Goal: Task Accomplishment & Management: Complete application form

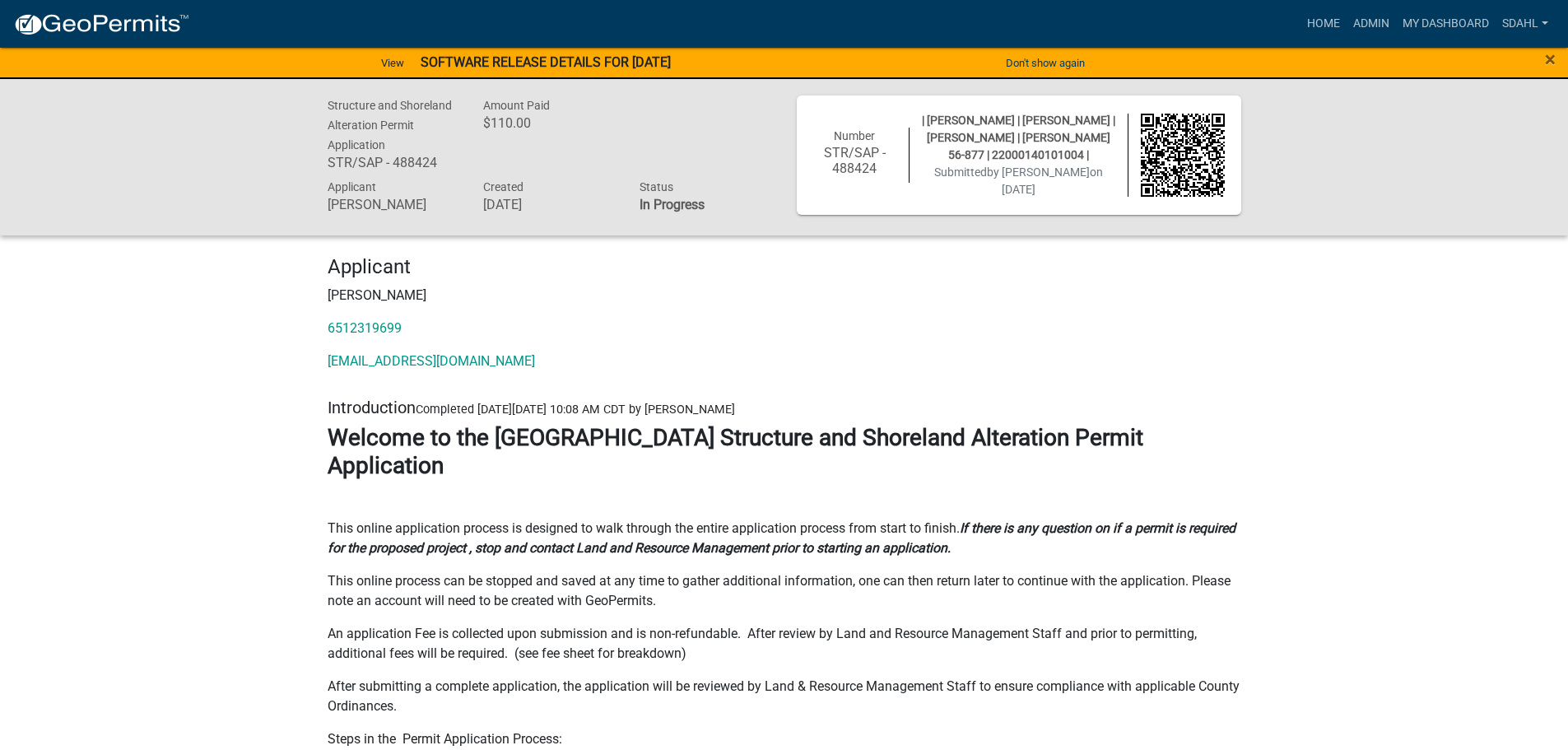
scroll to position [2798, 0]
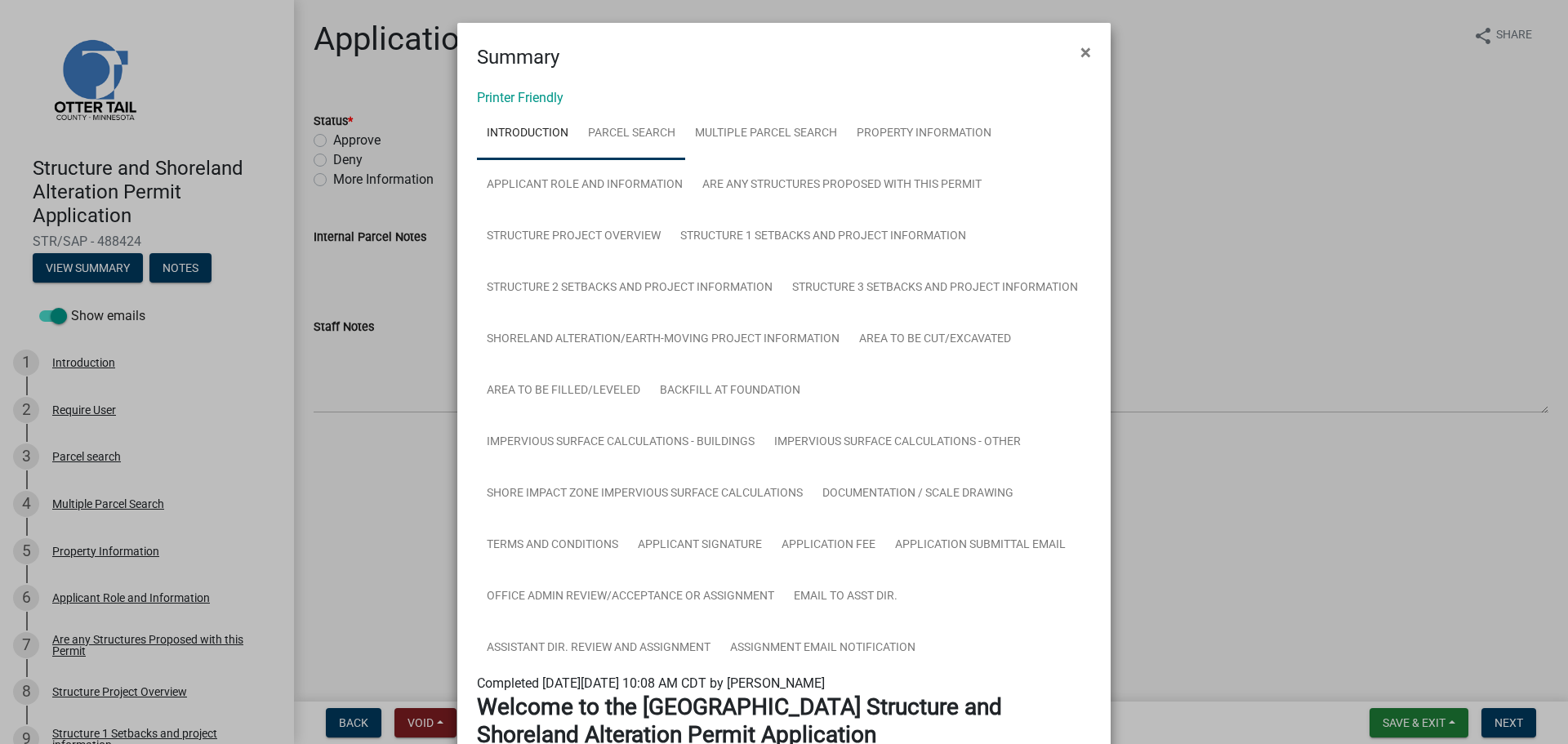
click at [626, 137] on link "Parcel search" at bounding box center [631, 133] width 107 height 52
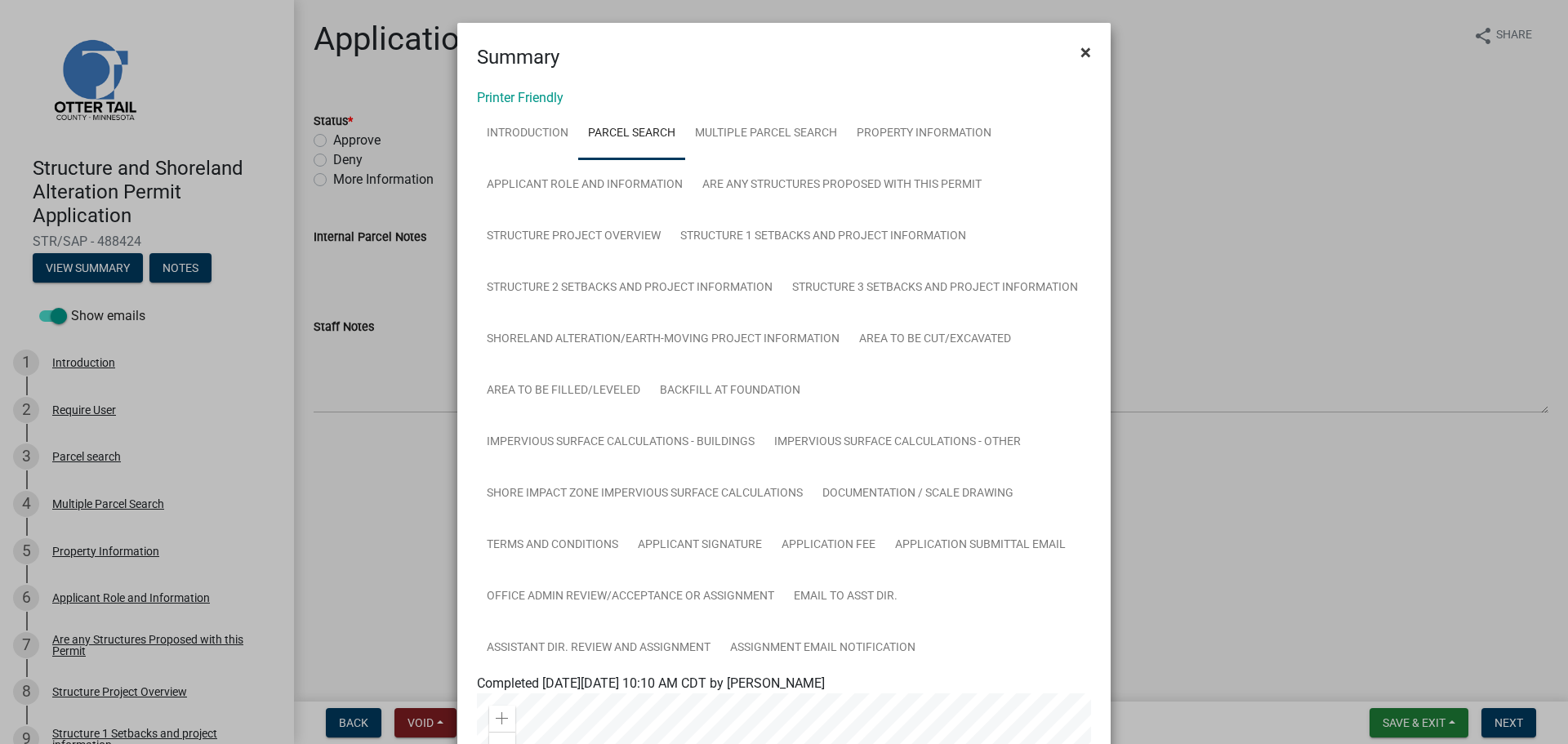
click at [1081, 53] on span "×" at bounding box center [1086, 52] width 11 height 23
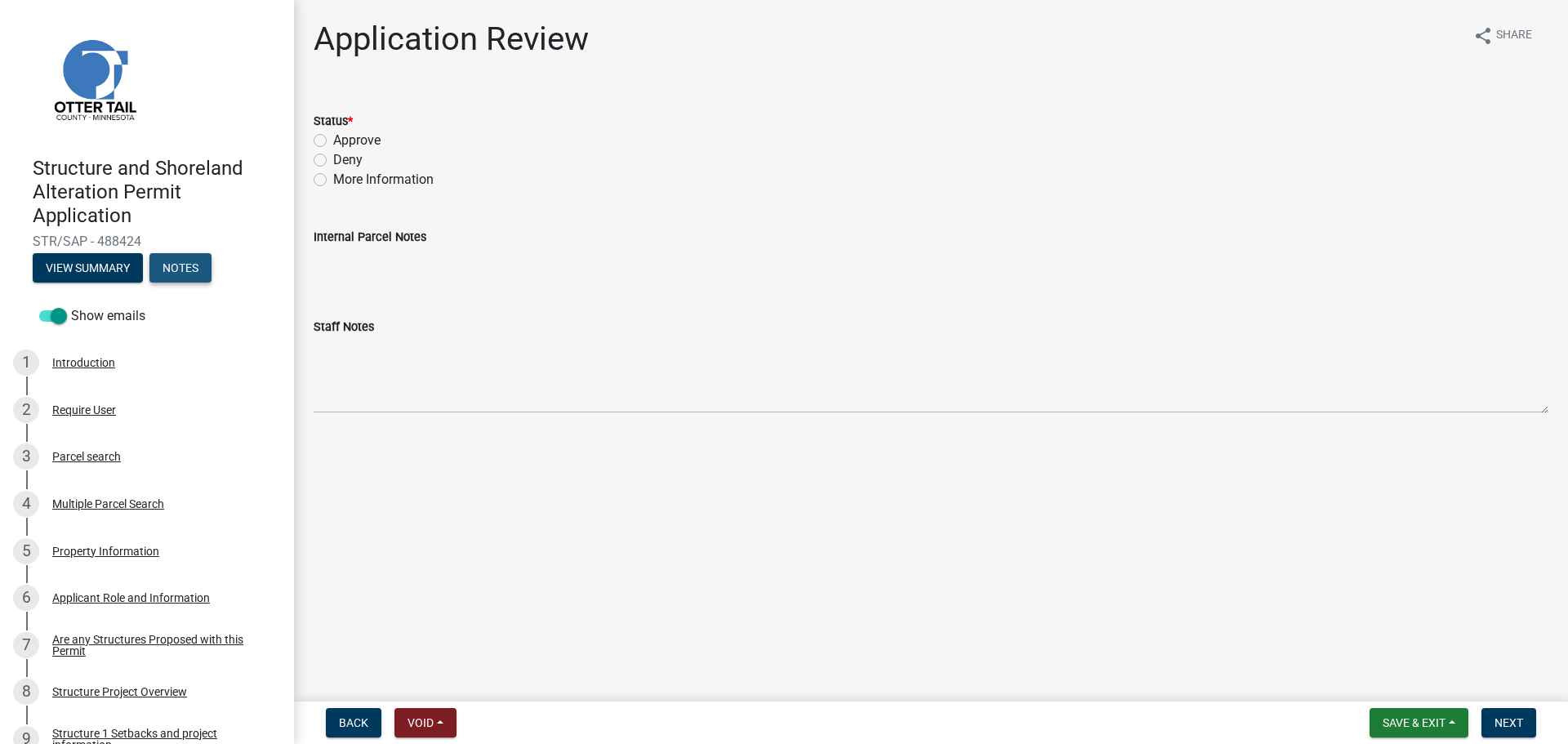
click at [187, 262] on button "Notes" at bounding box center [180, 268] width 62 height 30
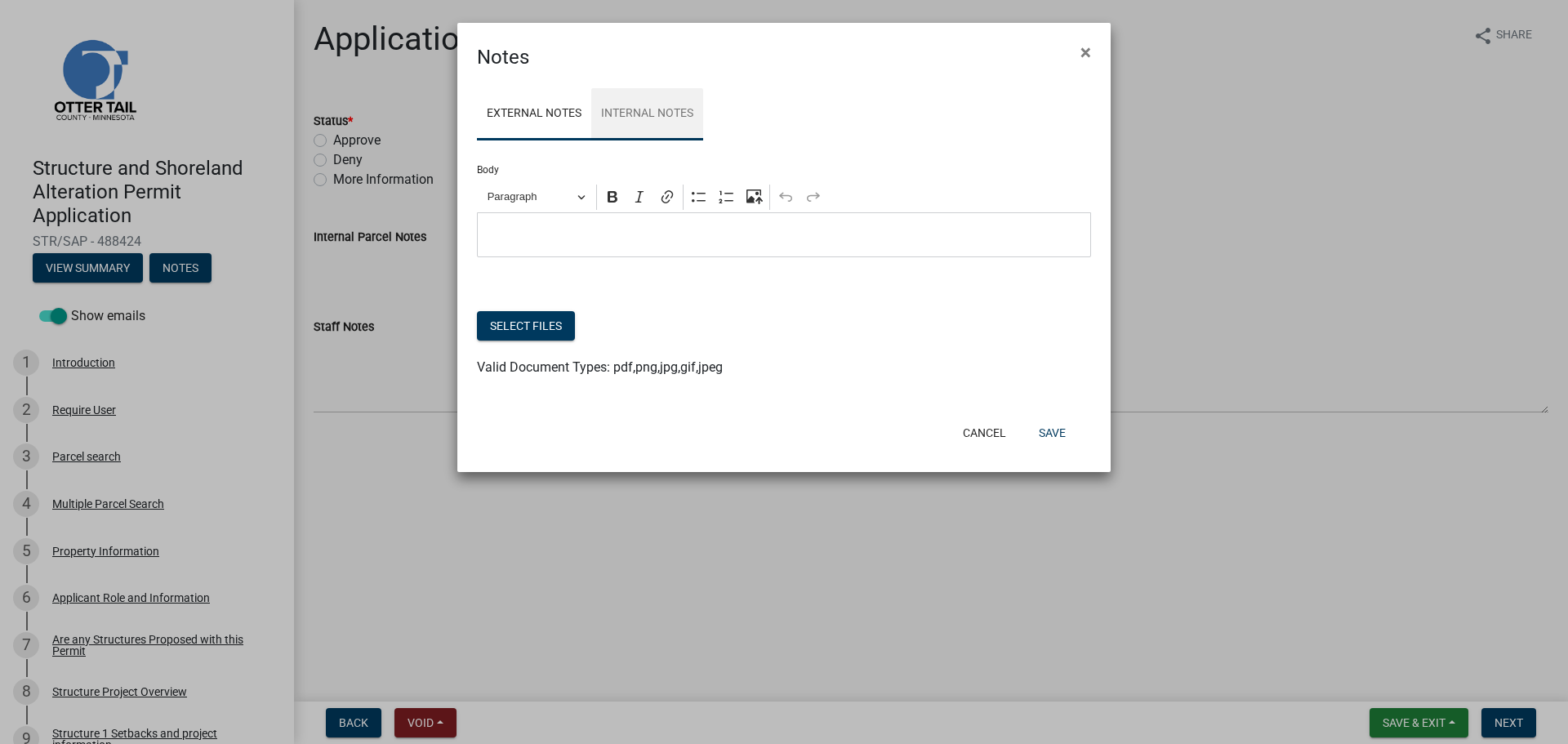
click at [645, 119] on link "Internal Notes" at bounding box center [647, 114] width 112 height 52
click at [621, 225] on div "Editor editing area: main. Press Alt+0 for help." at bounding box center [784, 235] width 614 height 45
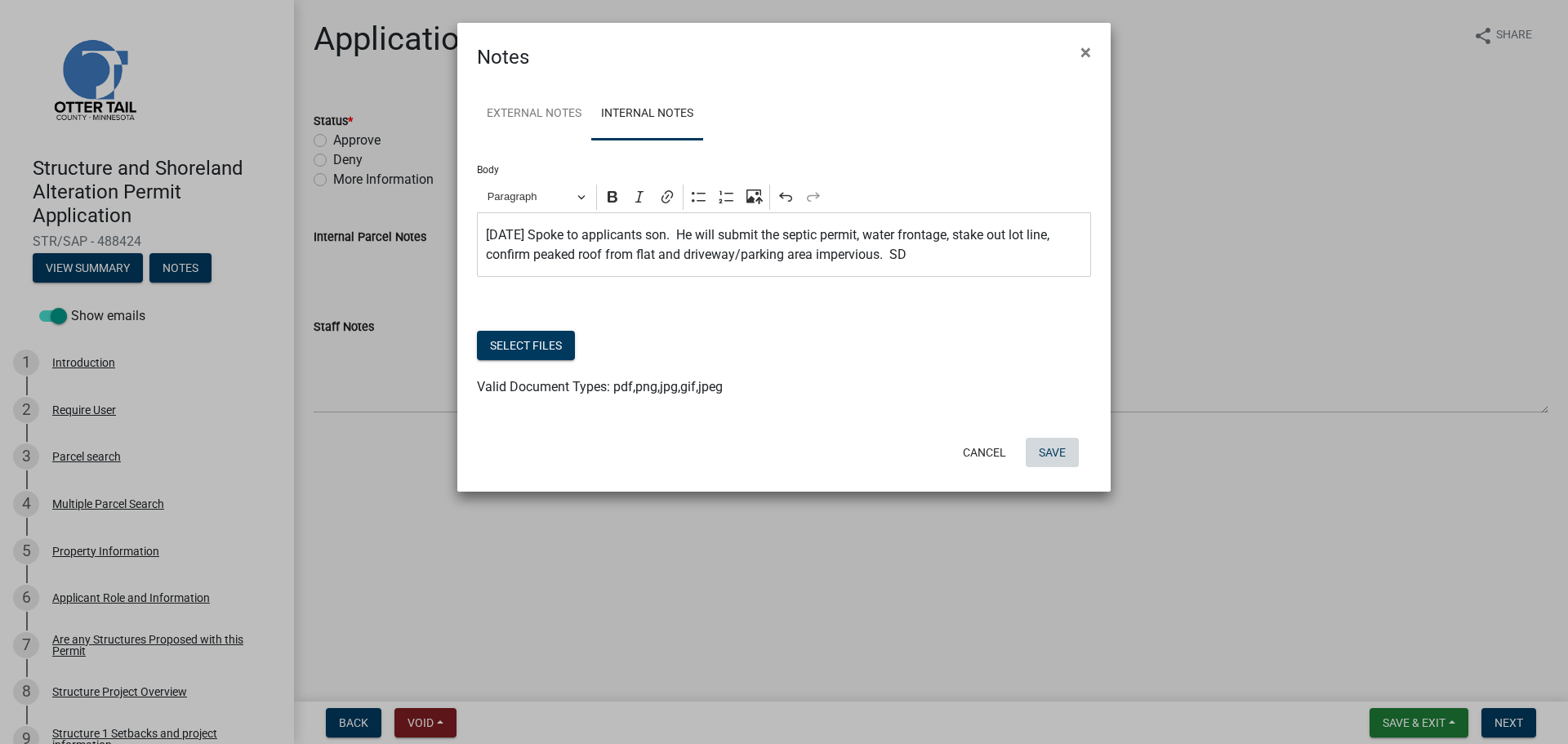
click at [1060, 451] on button "Save" at bounding box center [1052, 452] width 53 height 30
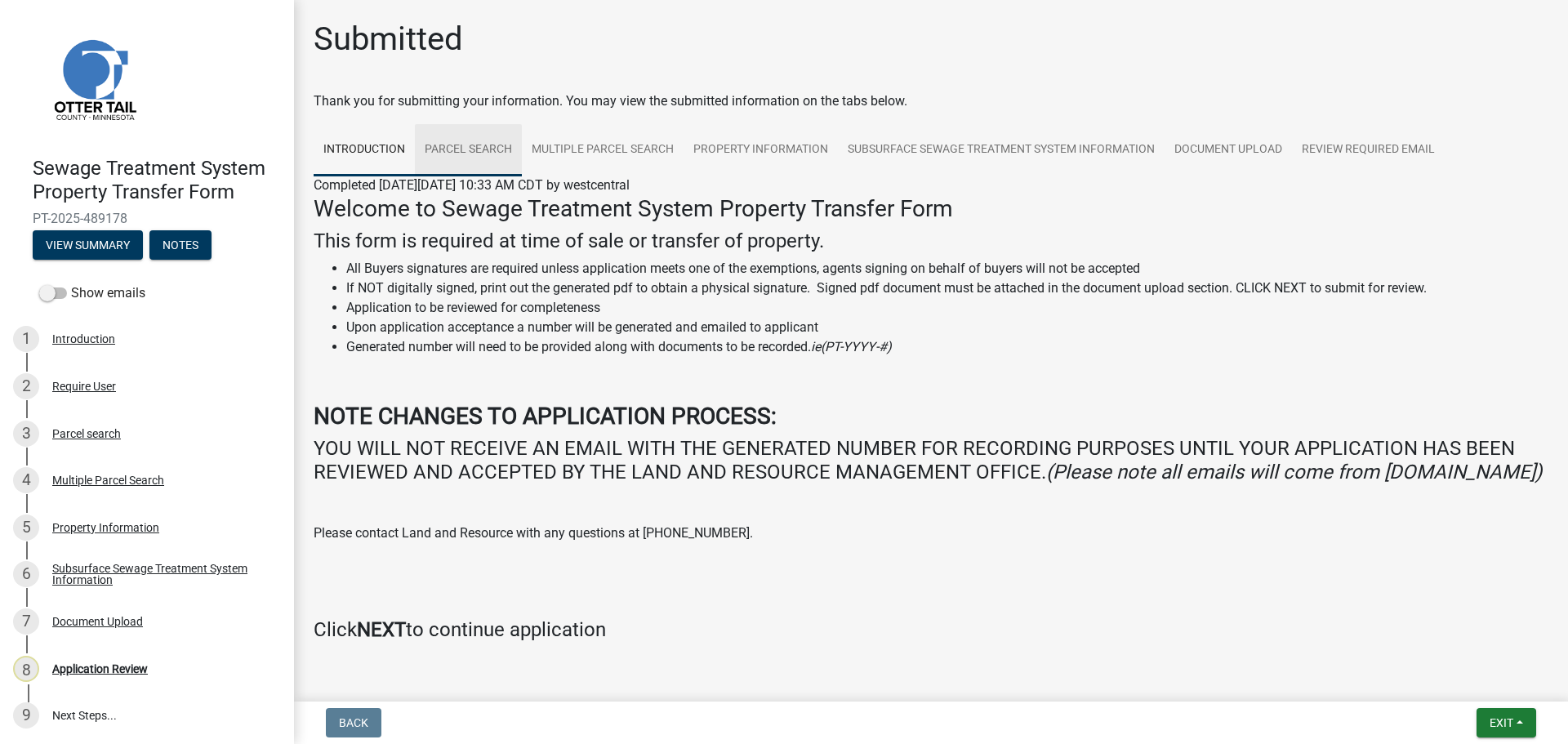
click at [488, 155] on link "Parcel search" at bounding box center [468, 150] width 107 height 52
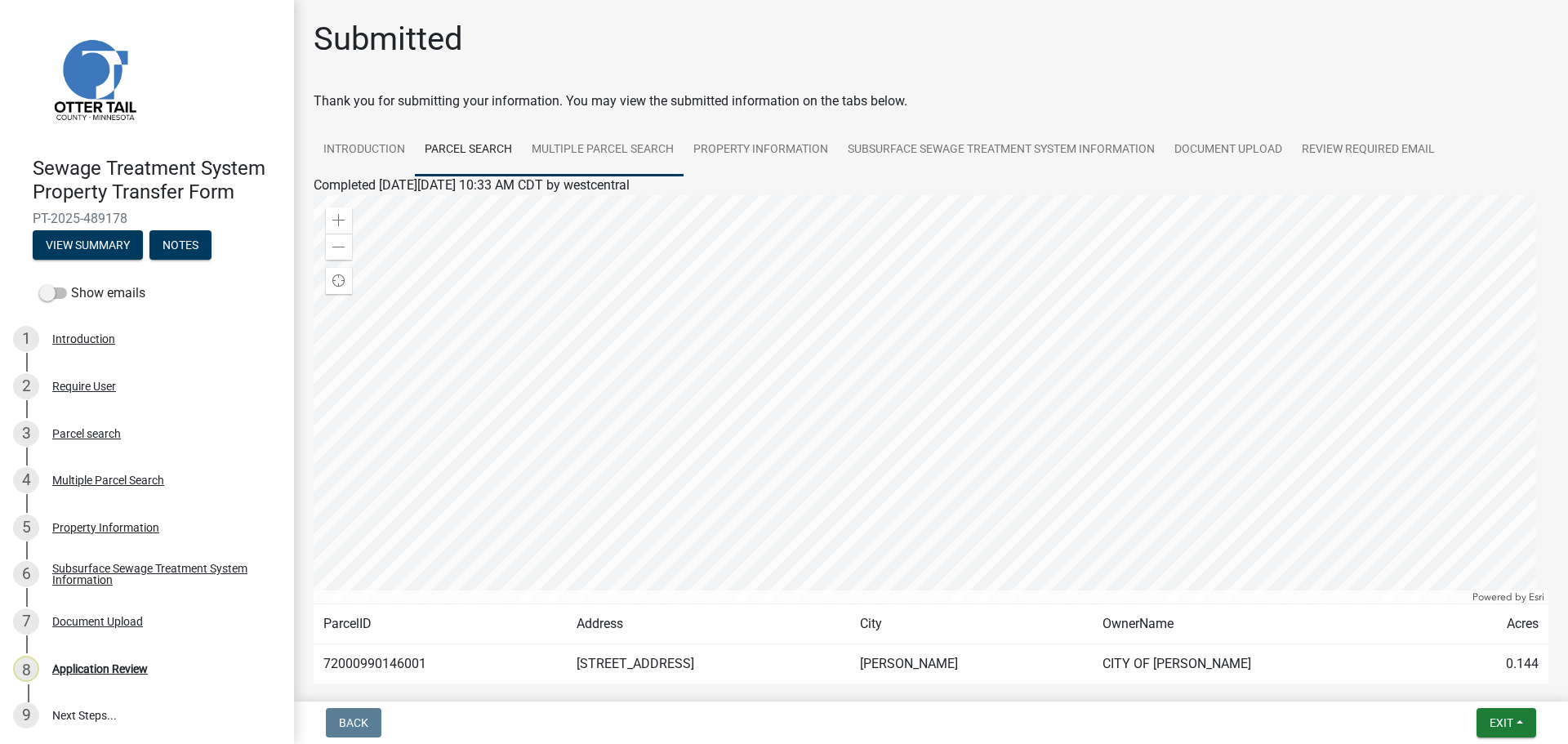
click at [624, 156] on link "Multiple Parcel Search" at bounding box center [603, 150] width 162 height 52
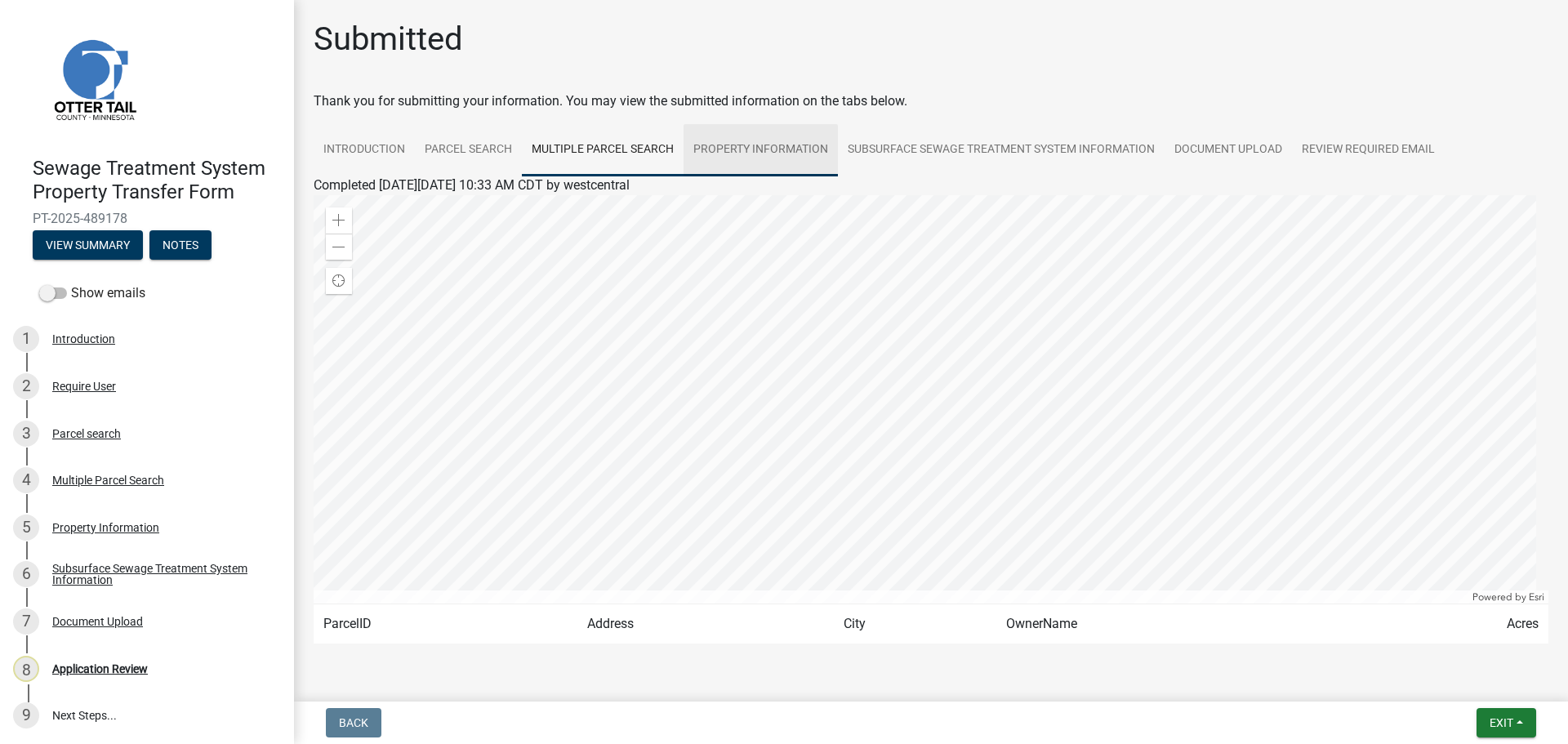
click at [750, 151] on link "Property Information" at bounding box center [761, 150] width 155 height 52
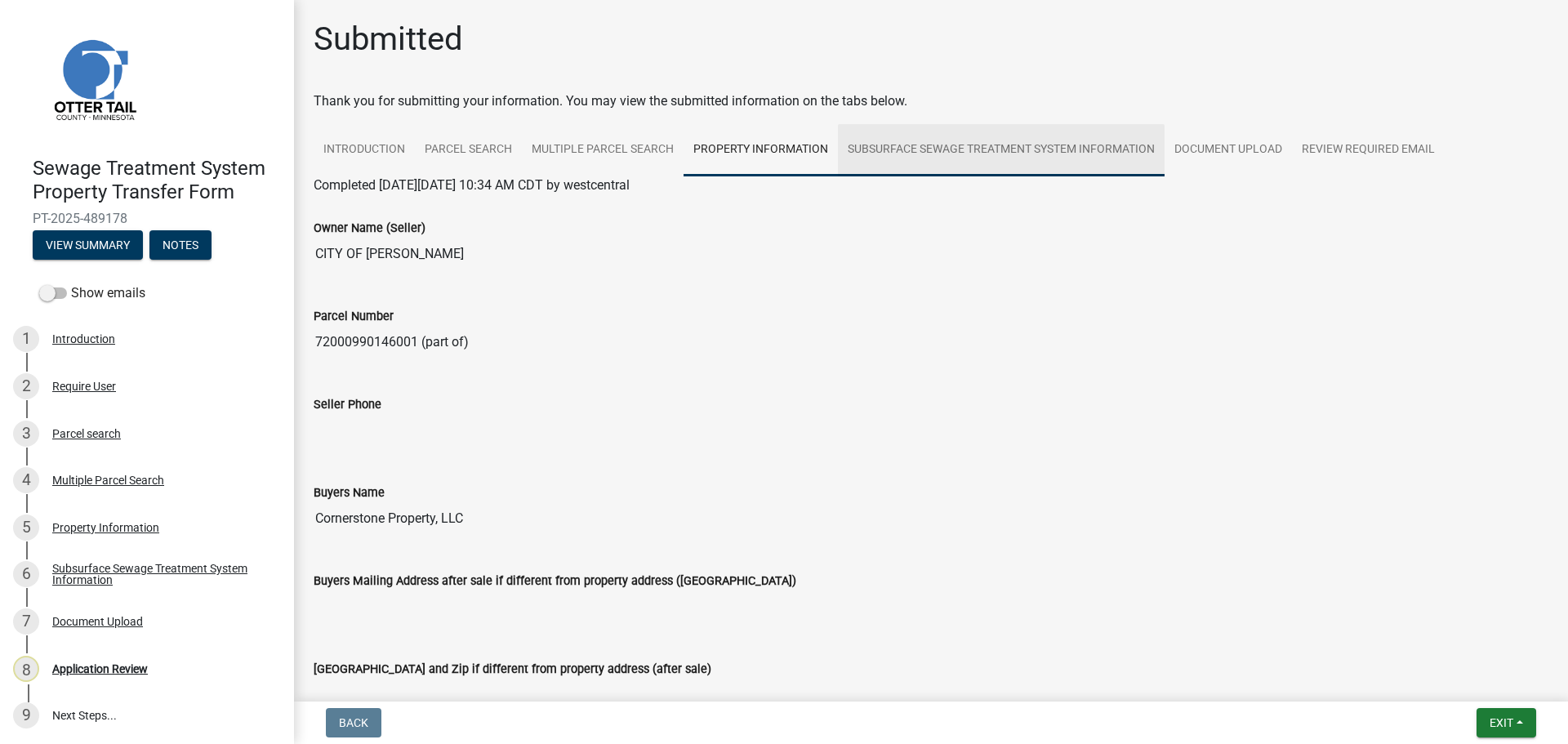
click at [1047, 153] on link "Subsurface Sewage Treatment System Information" at bounding box center [1001, 150] width 327 height 52
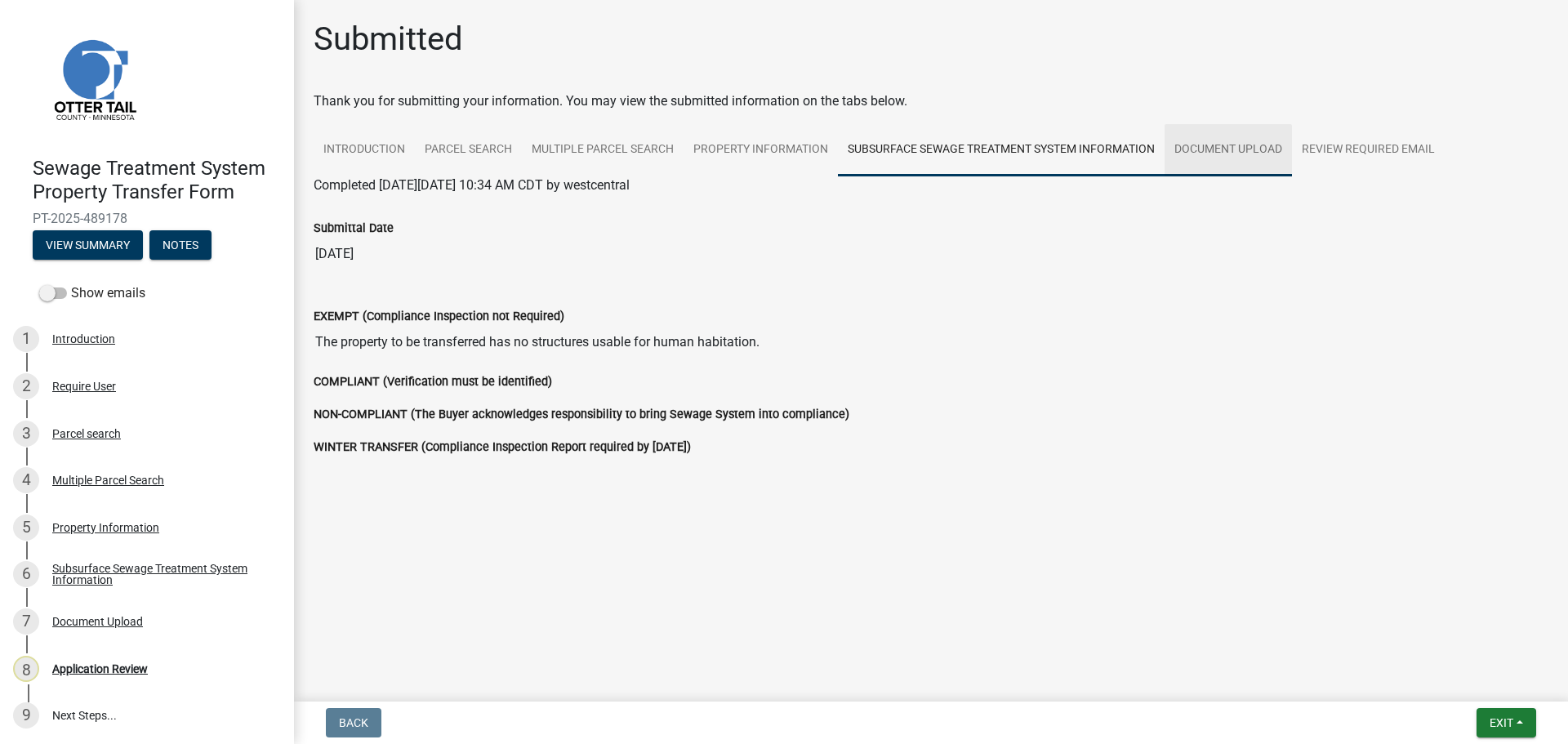
click at [1223, 149] on link "Document Upload" at bounding box center [1228, 150] width 127 height 52
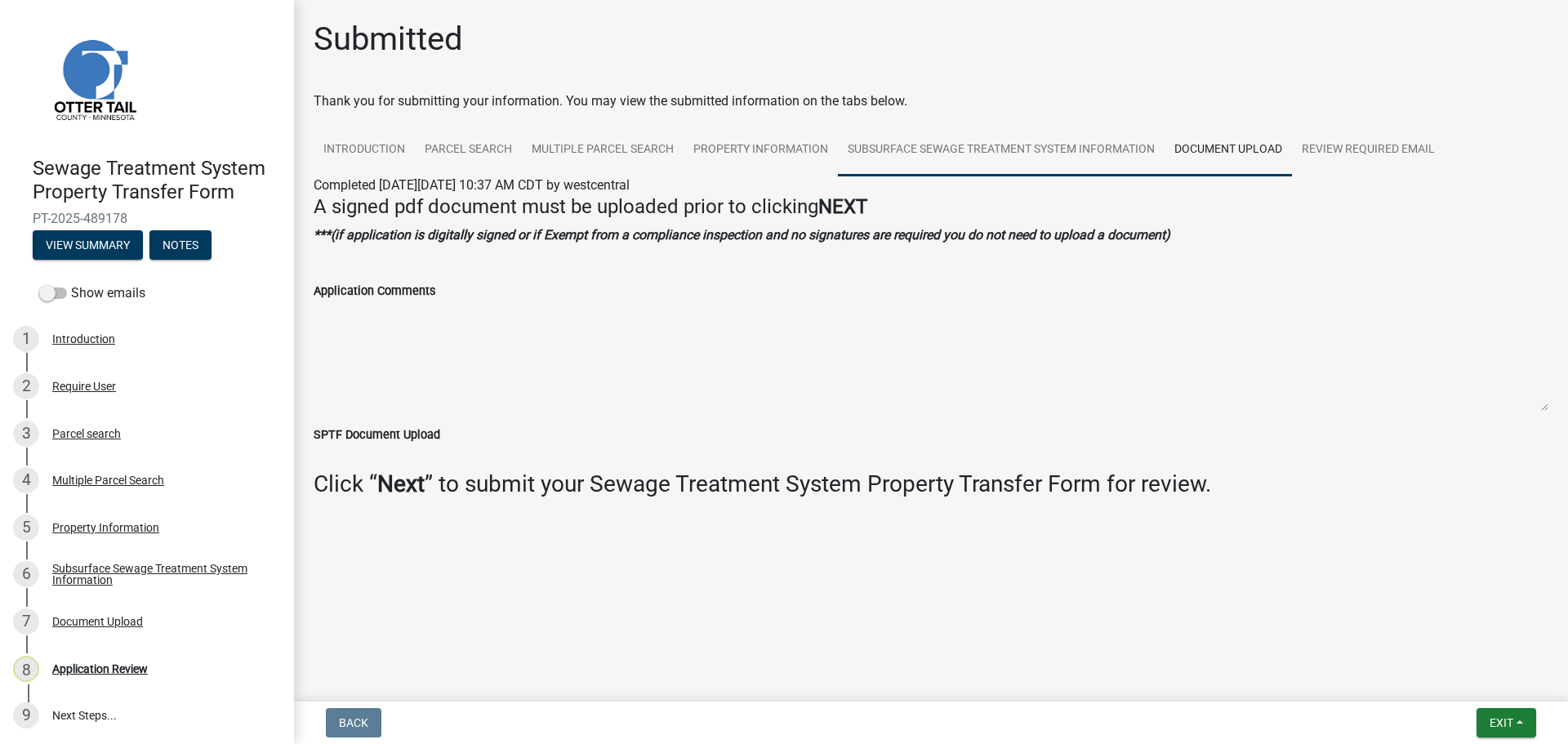
click at [1062, 154] on link "Subsurface Sewage Treatment System Information" at bounding box center [1001, 150] width 327 height 52
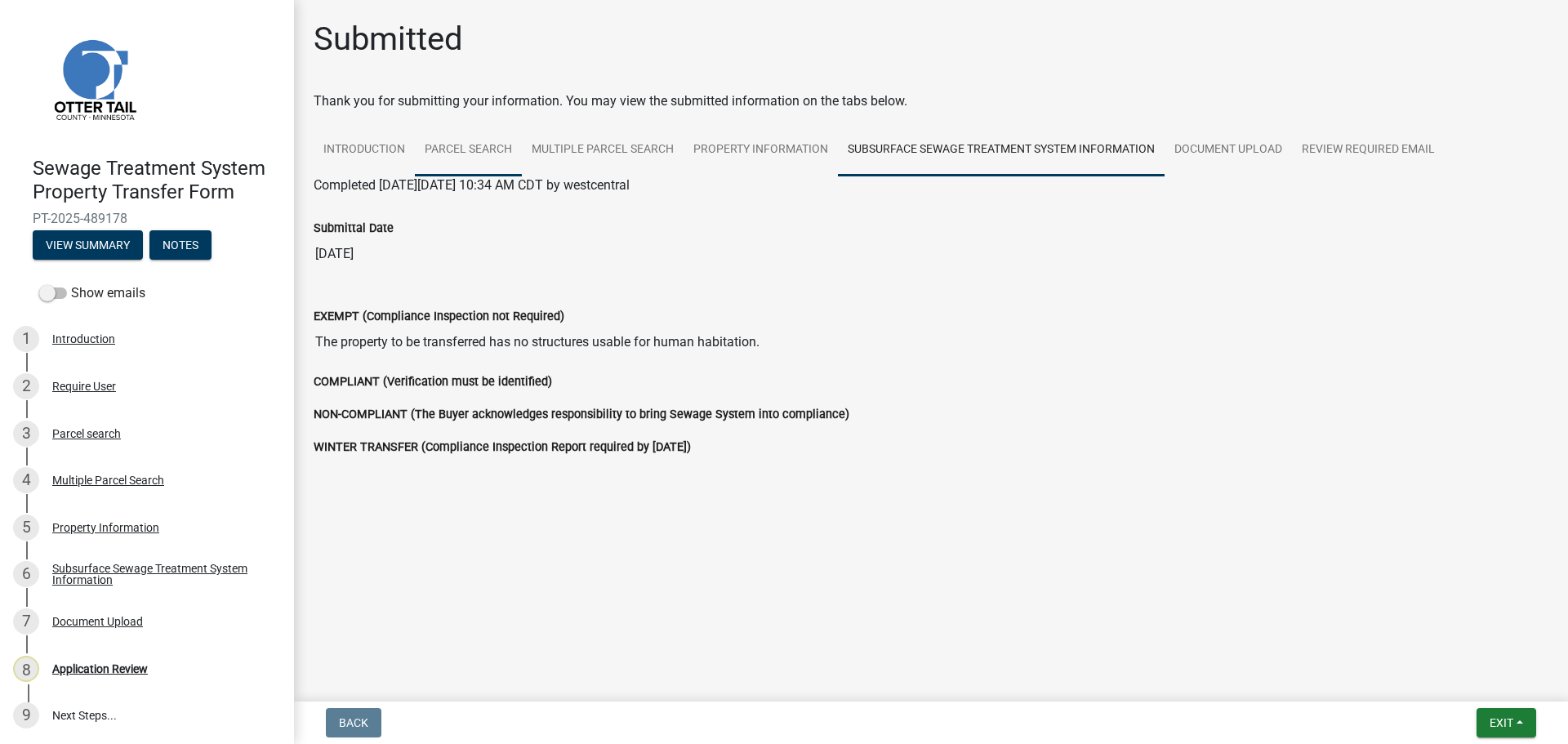
click at [457, 141] on link "Parcel search" at bounding box center [468, 150] width 107 height 52
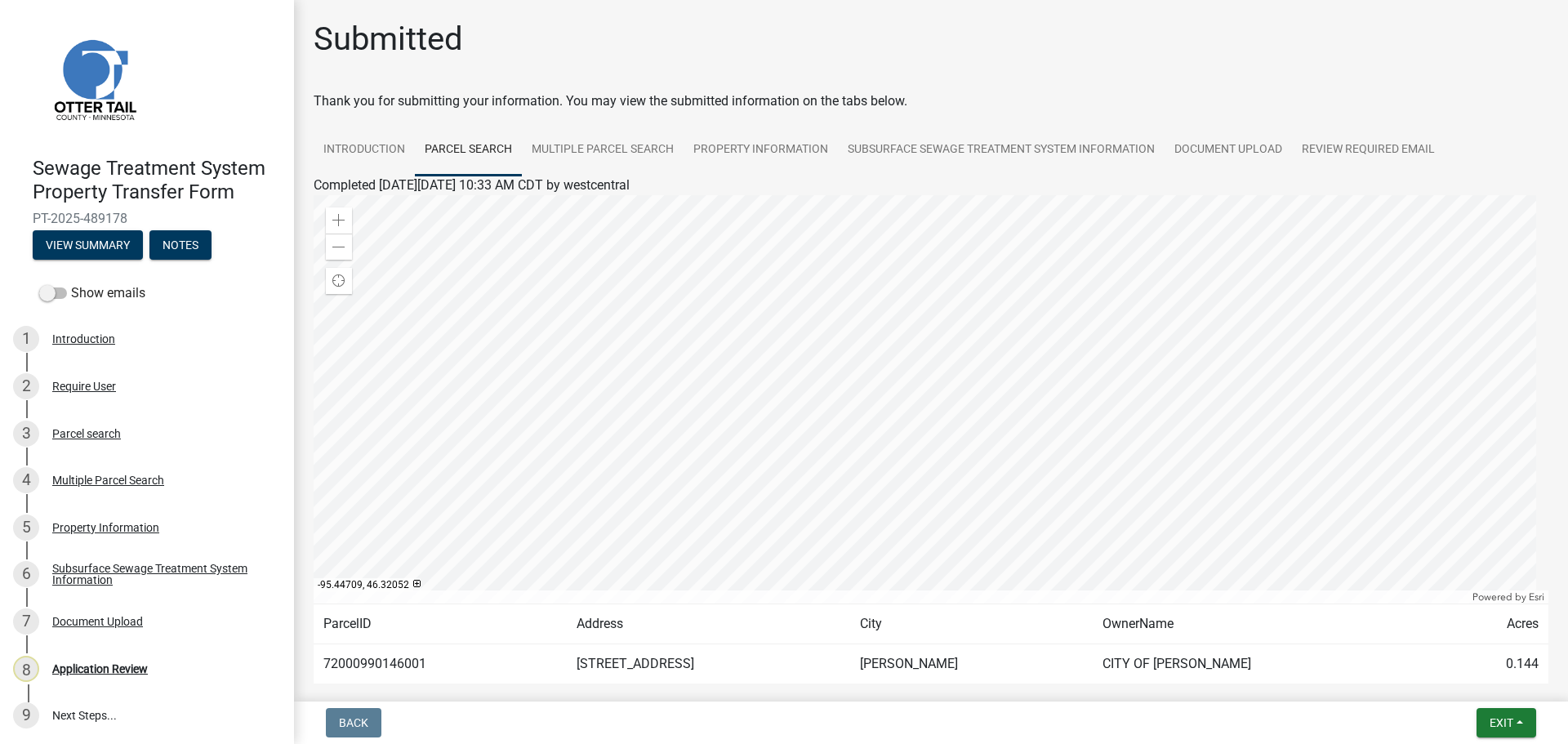
click at [380, 664] on td "72000990146001" at bounding box center [440, 664] width 253 height 40
copy td "72000990146001"
click at [750, 151] on link "Property Information" at bounding box center [761, 150] width 155 height 52
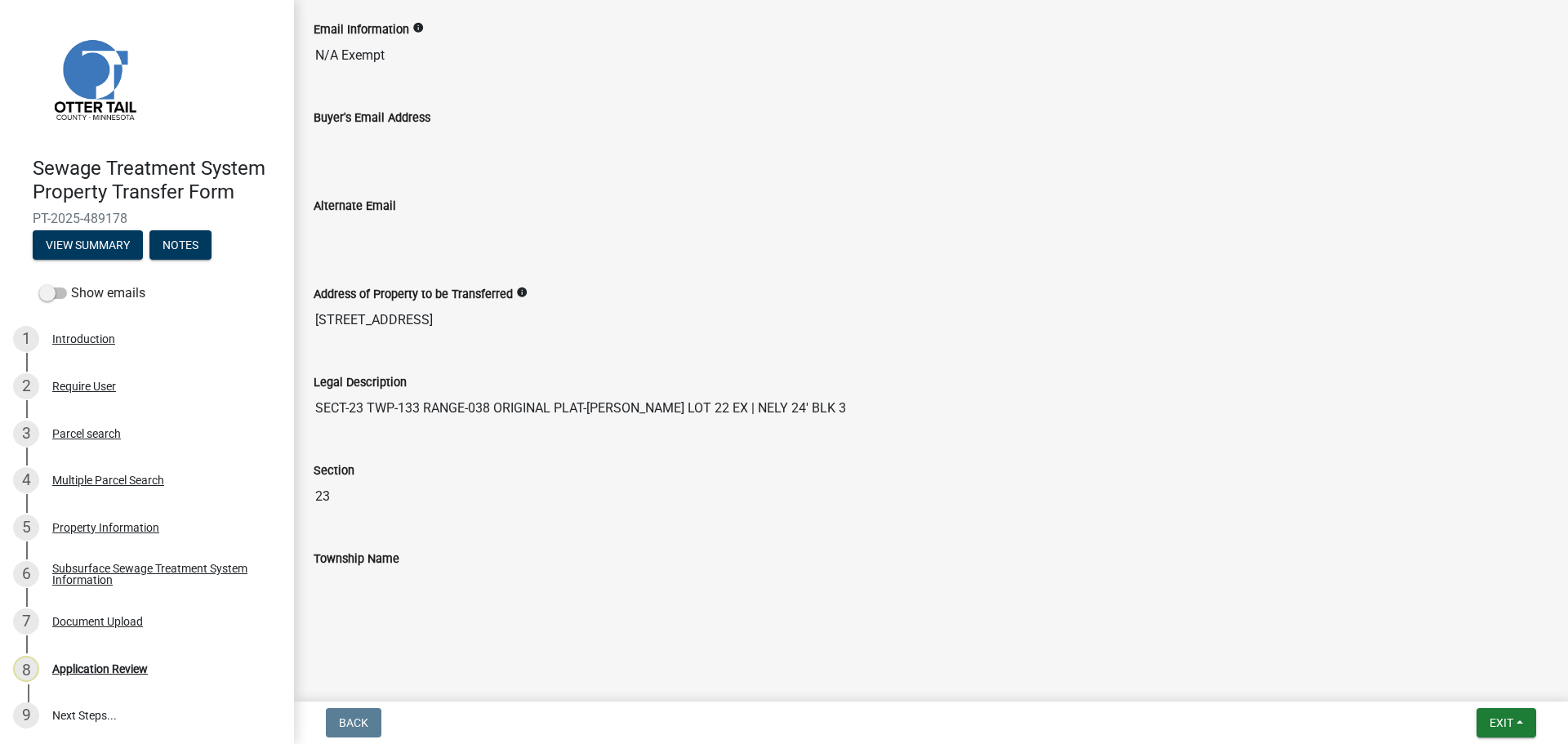
scroll to position [818, 0]
click at [51, 290] on span at bounding box center [53, 293] width 28 height 12
click at [71, 284] on input "Show emails" at bounding box center [71, 284] width 0 height 0
click at [86, 240] on button "View Summary" at bounding box center [88, 245] width 110 height 30
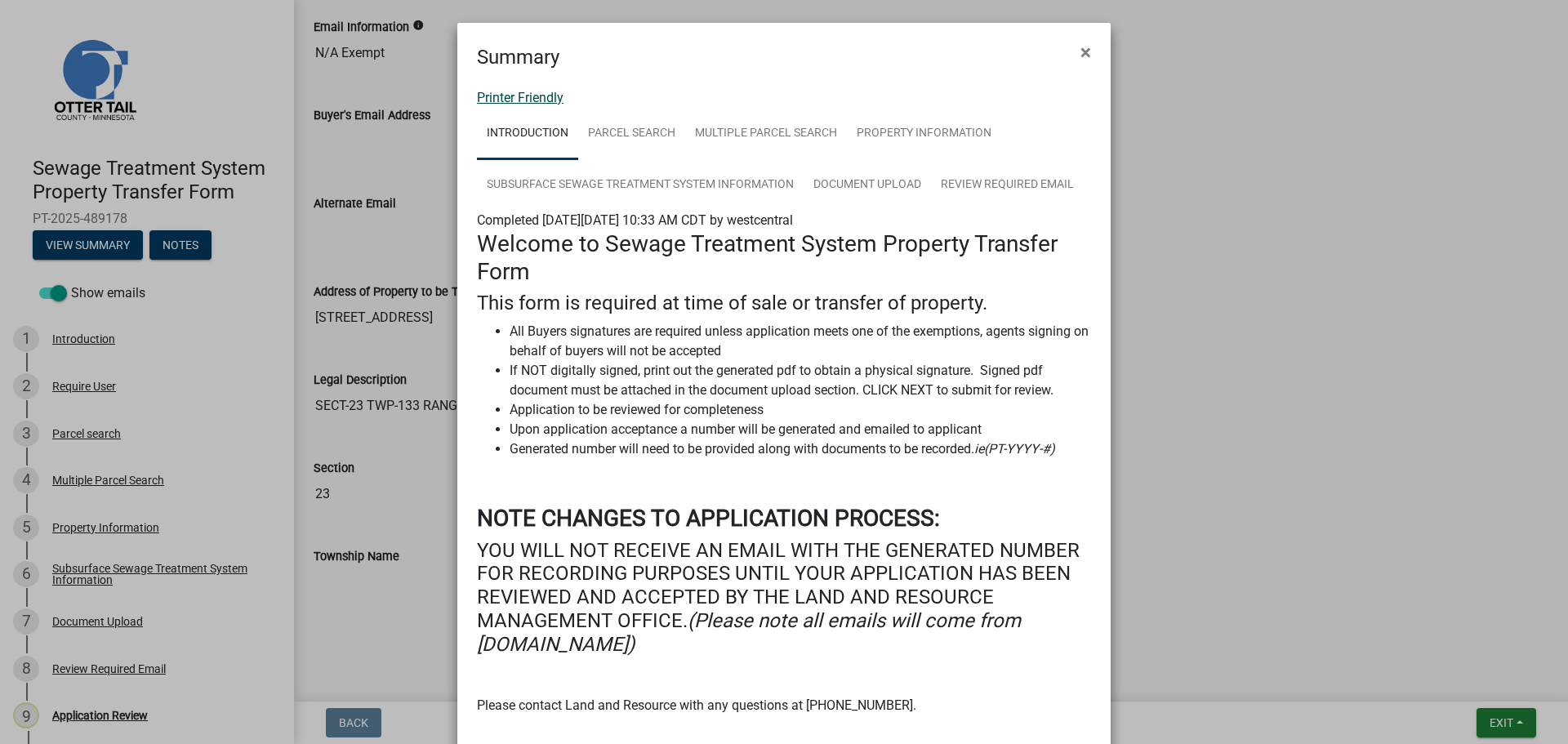
click at [522, 102] on link "Printer Friendly" at bounding box center [520, 98] width 87 height 16
click at [1083, 46] on span "×" at bounding box center [1086, 52] width 11 height 23
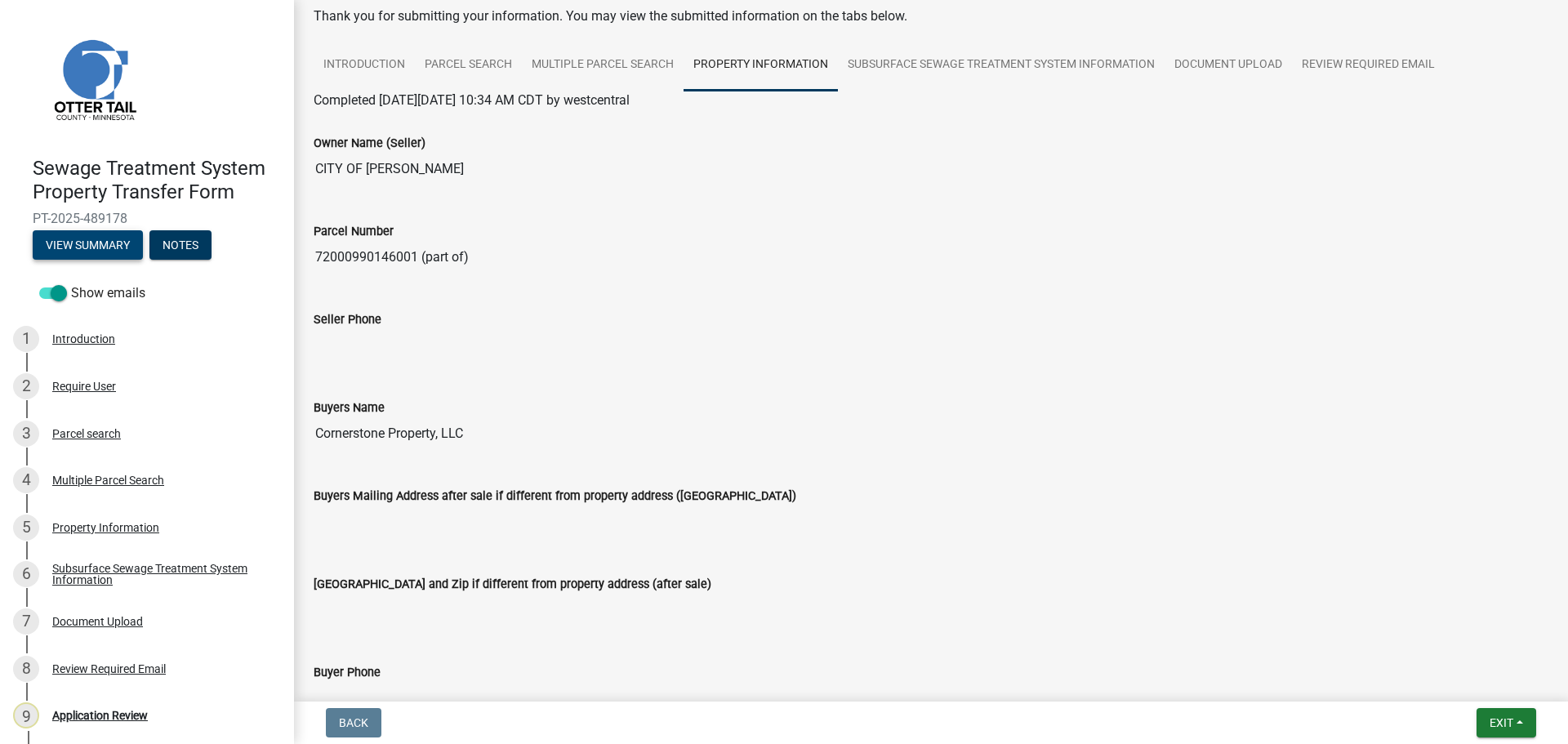
scroll to position [83, 0]
click at [103, 565] on div "Subsurface Sewage Treatment System Information" at bounding box center [160, 574] width 216 height 23
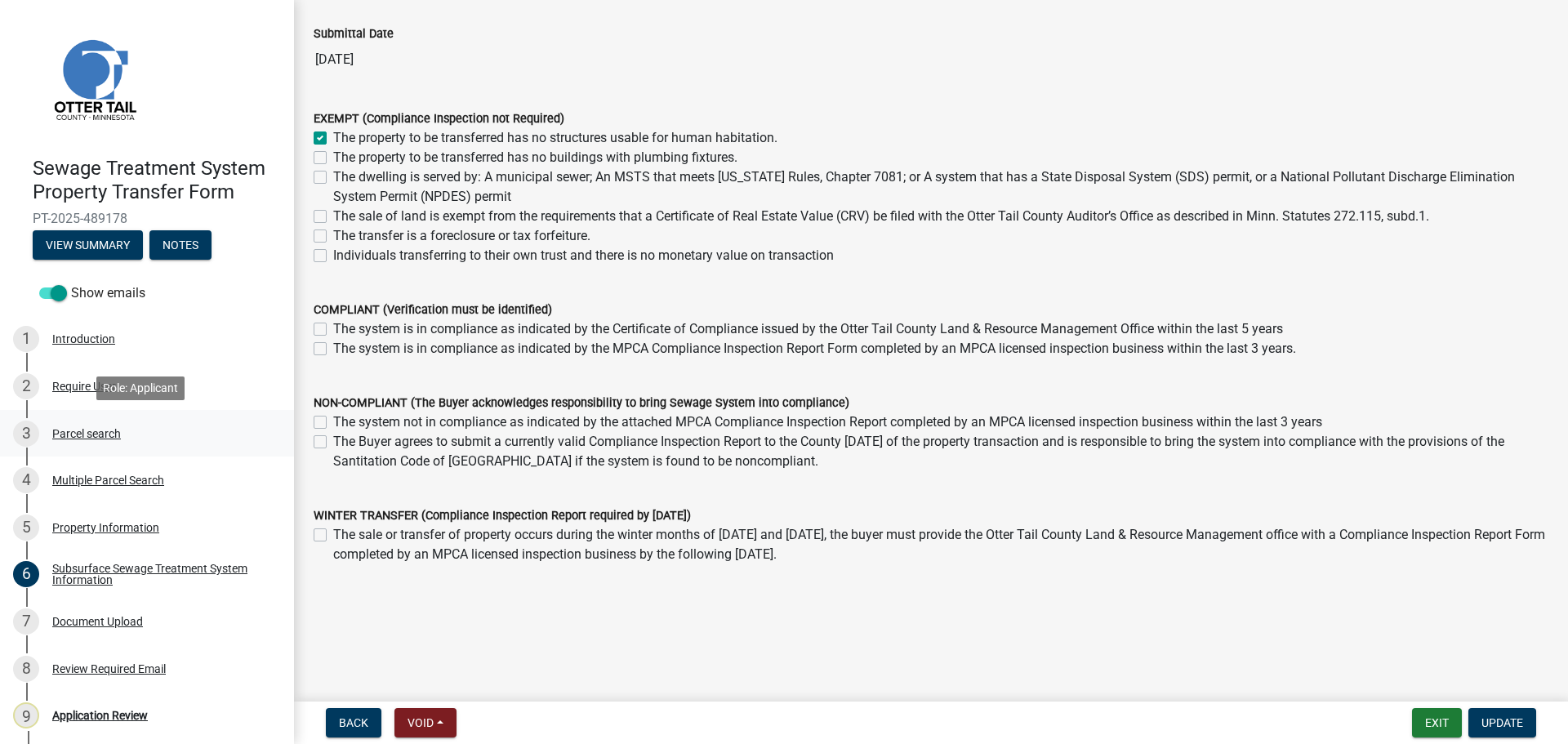
scroll to position [49, 0]
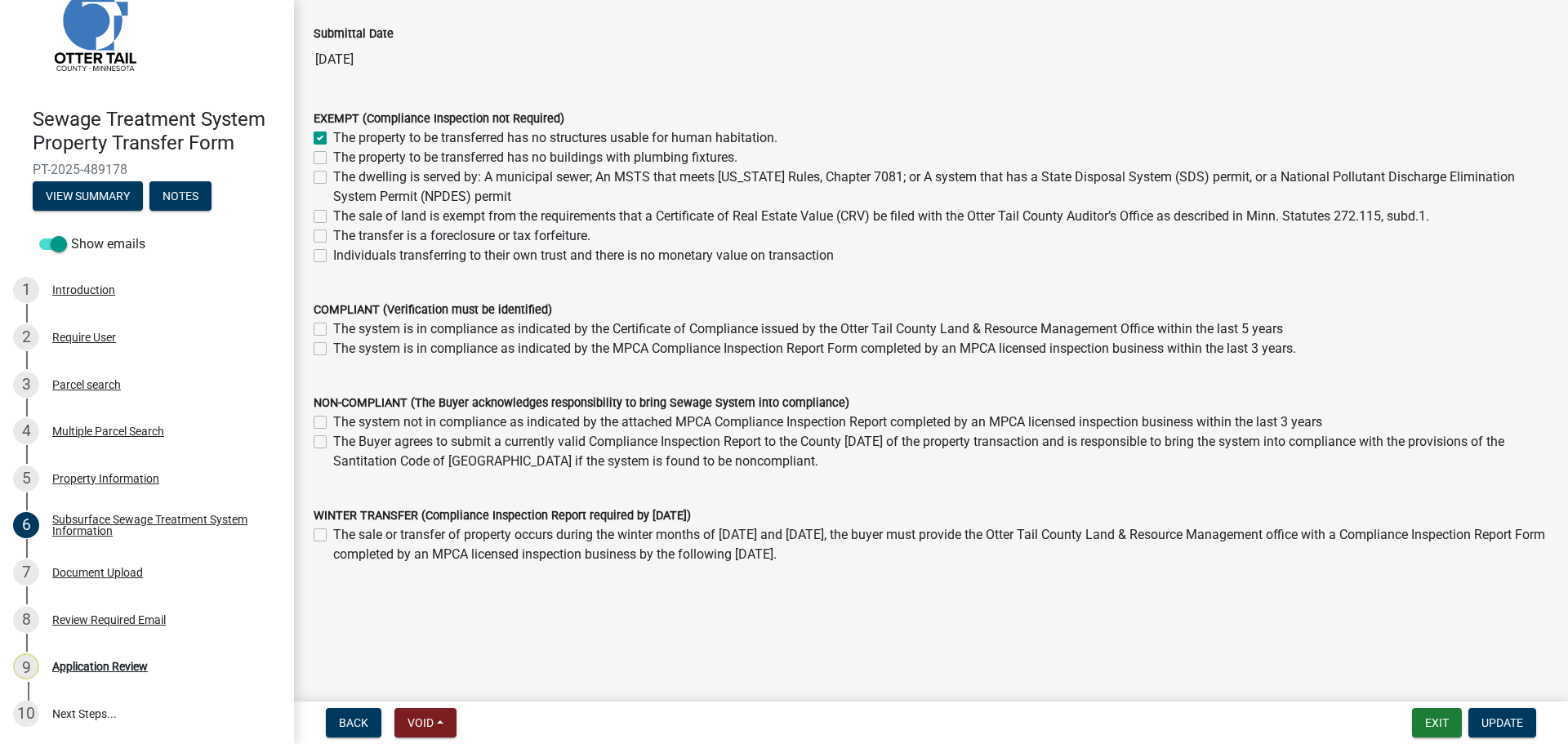
click at [1141, 98] on form "EXEMPT (Compliance Inspection not Required) The property to be transferred has …" at bounding box center [930, 177] width 1235 height 176
click at [78, 389] on div "Parcel search" at bounding box center [86, 384] width 69 height 12
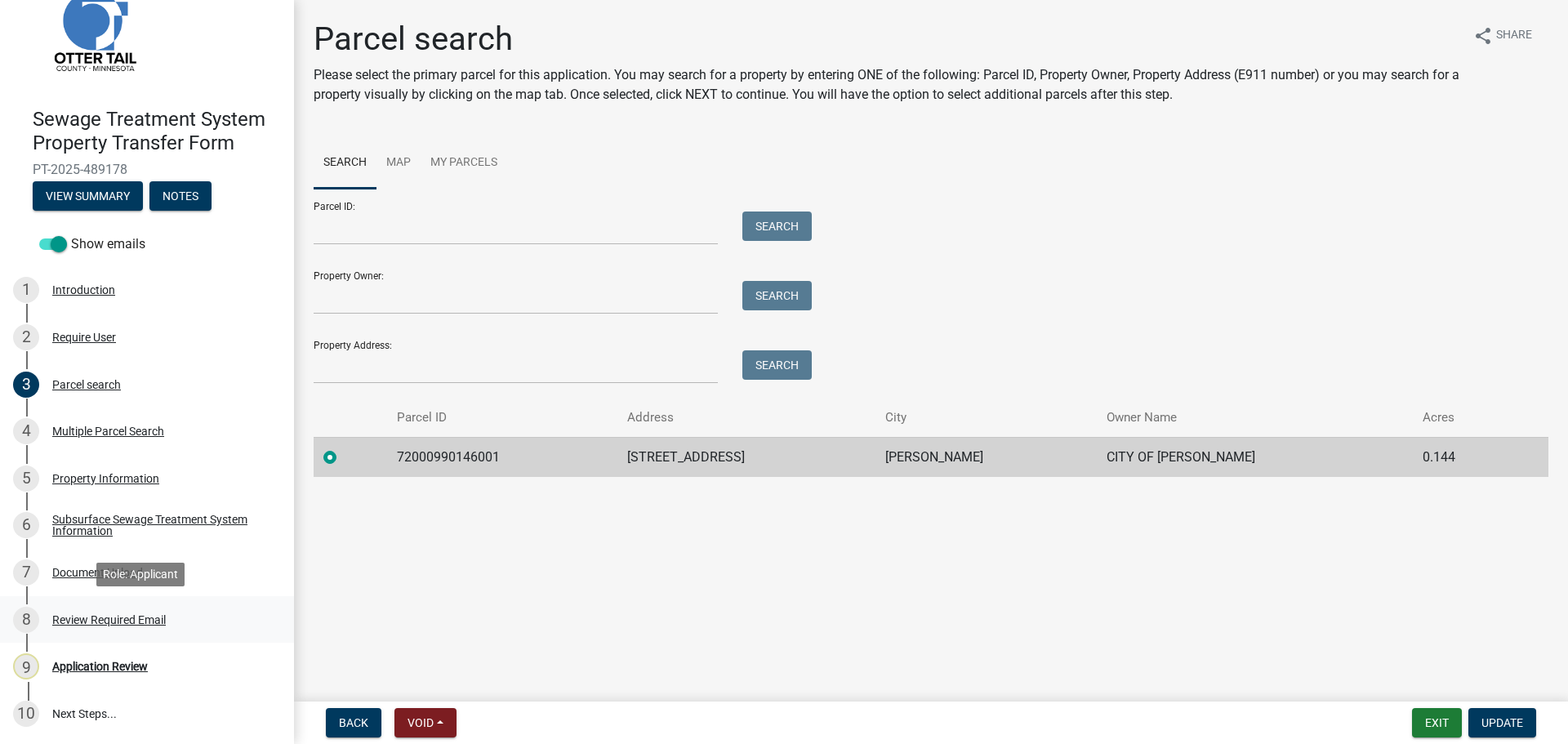
click at [134, 620] on div "Review Required Email" at bounding box center [108, 620] width 113 height 12
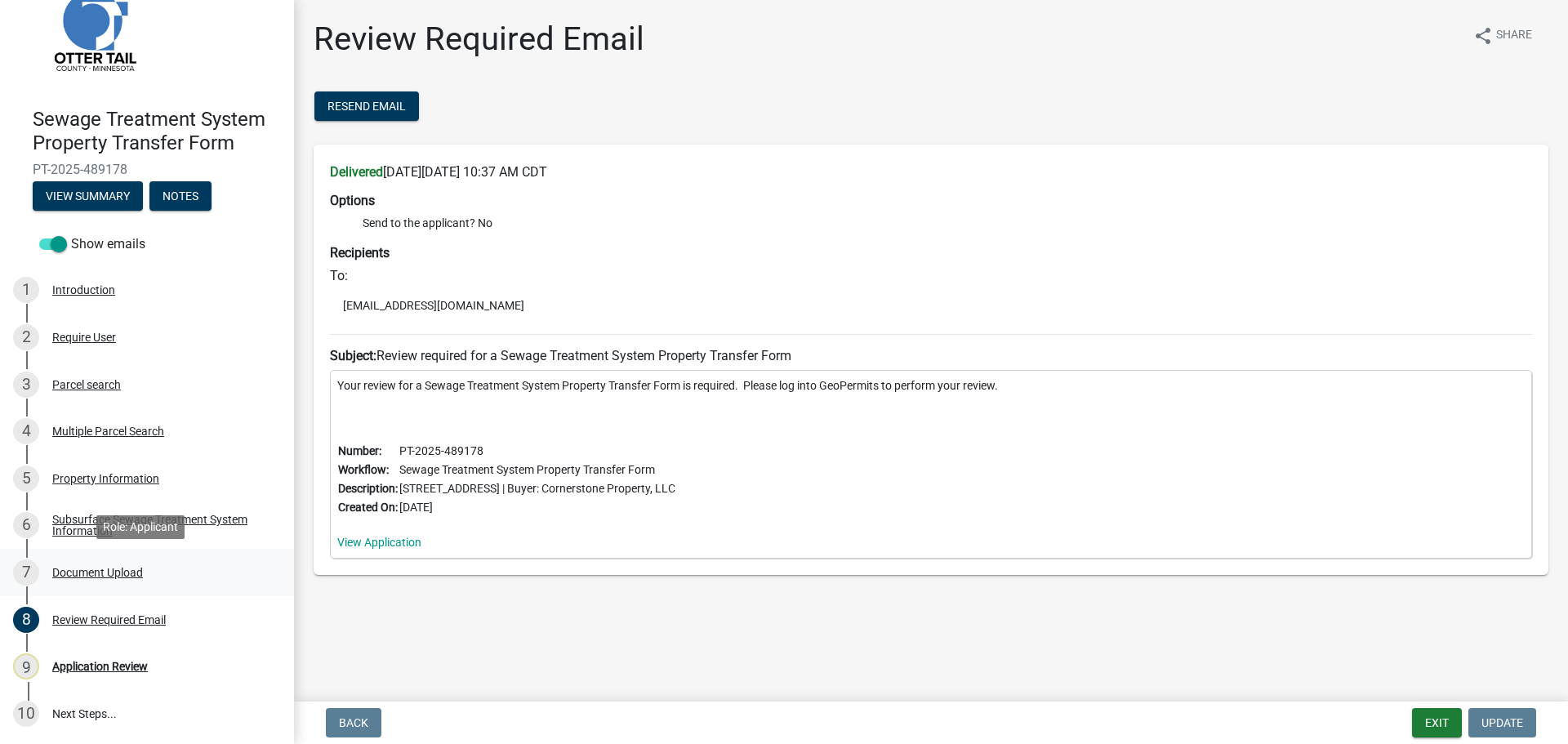
click at [90, 566] on div "Document Upload" at bounding box center [98, 572] width 91 height 12
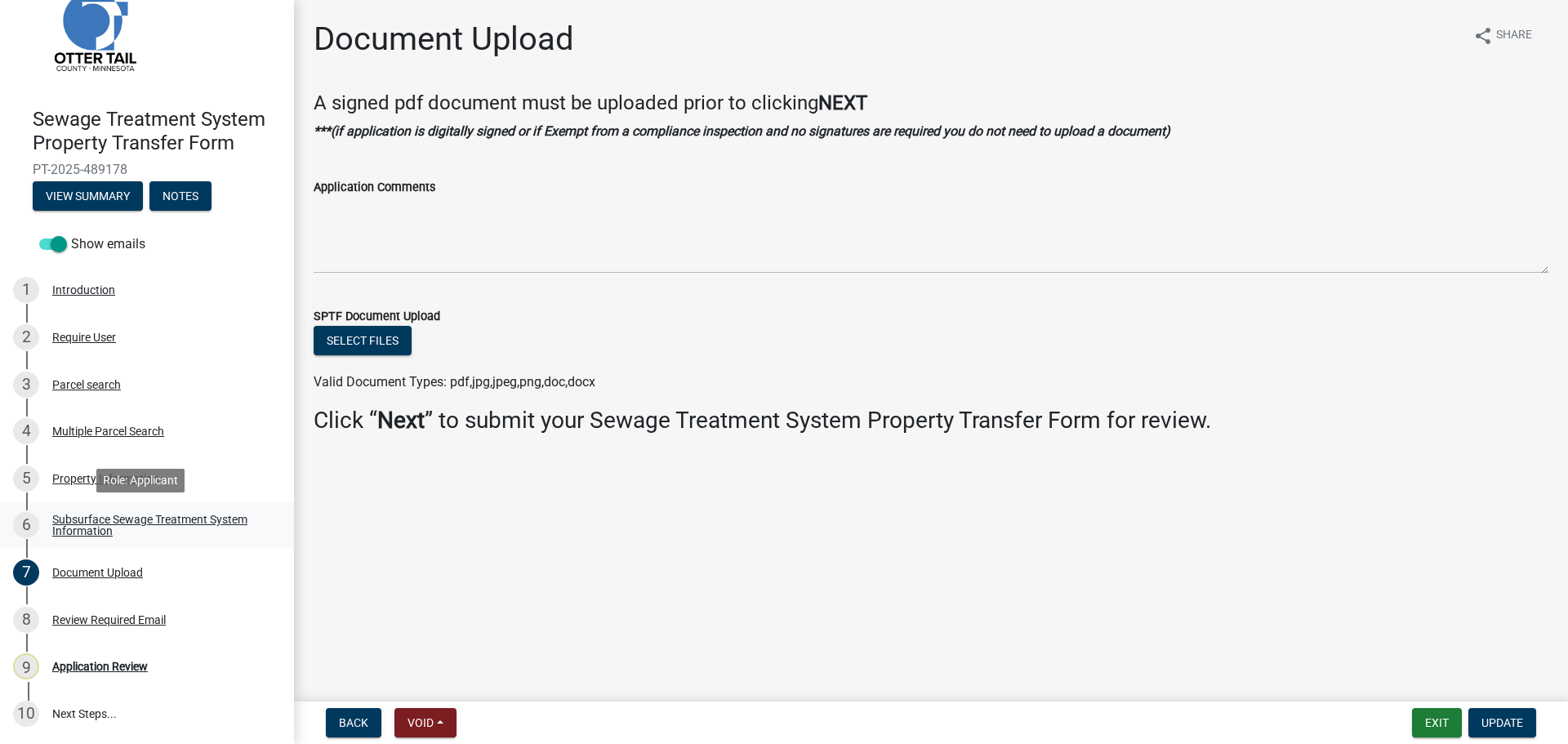
click at [94, 520] on div "Subsurface Sewage Treatment System Information" at bounding box center [160, 525] width 216 height 23
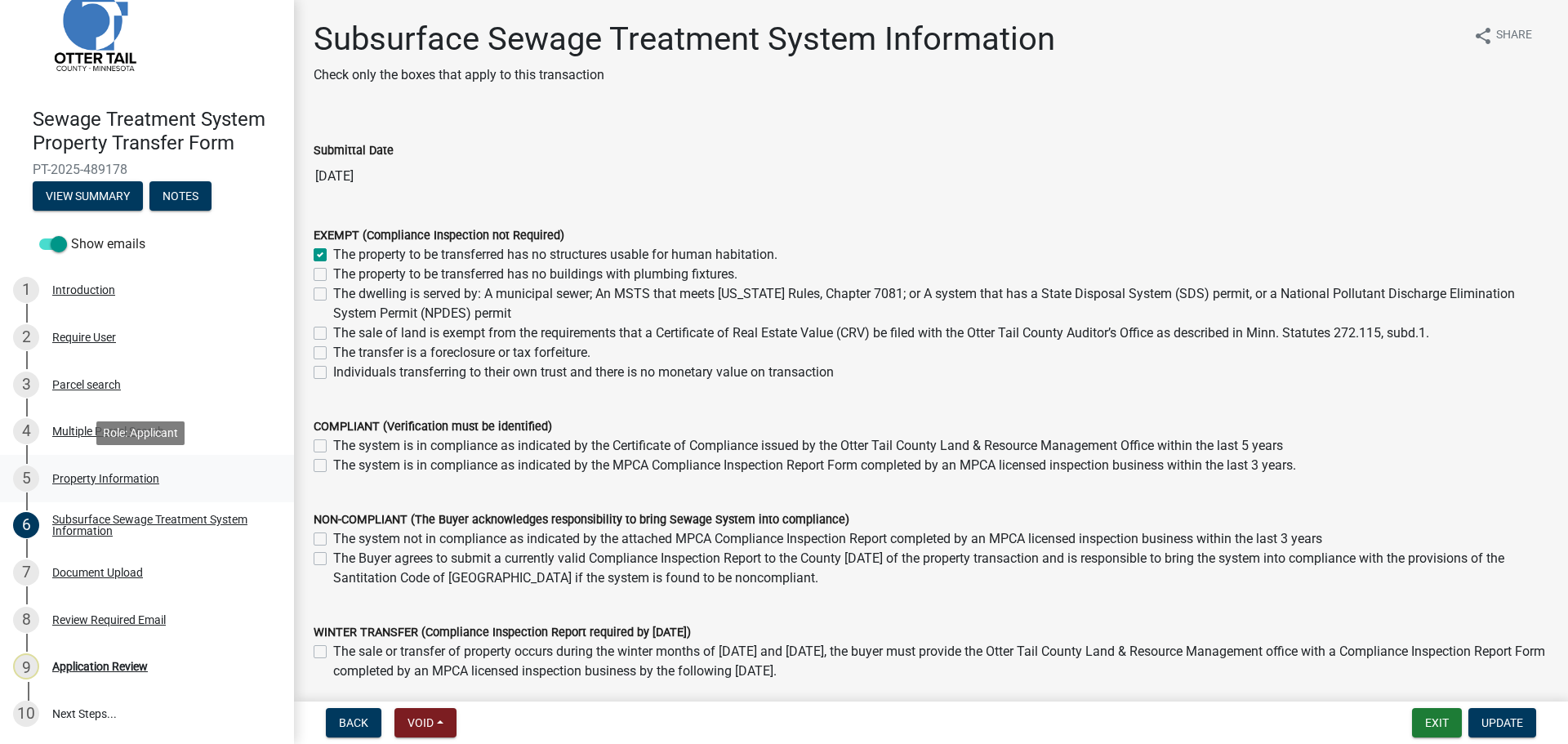
click at [91, 479] on div "Property Information" at bounding box center [105, 479] width 107 height 12
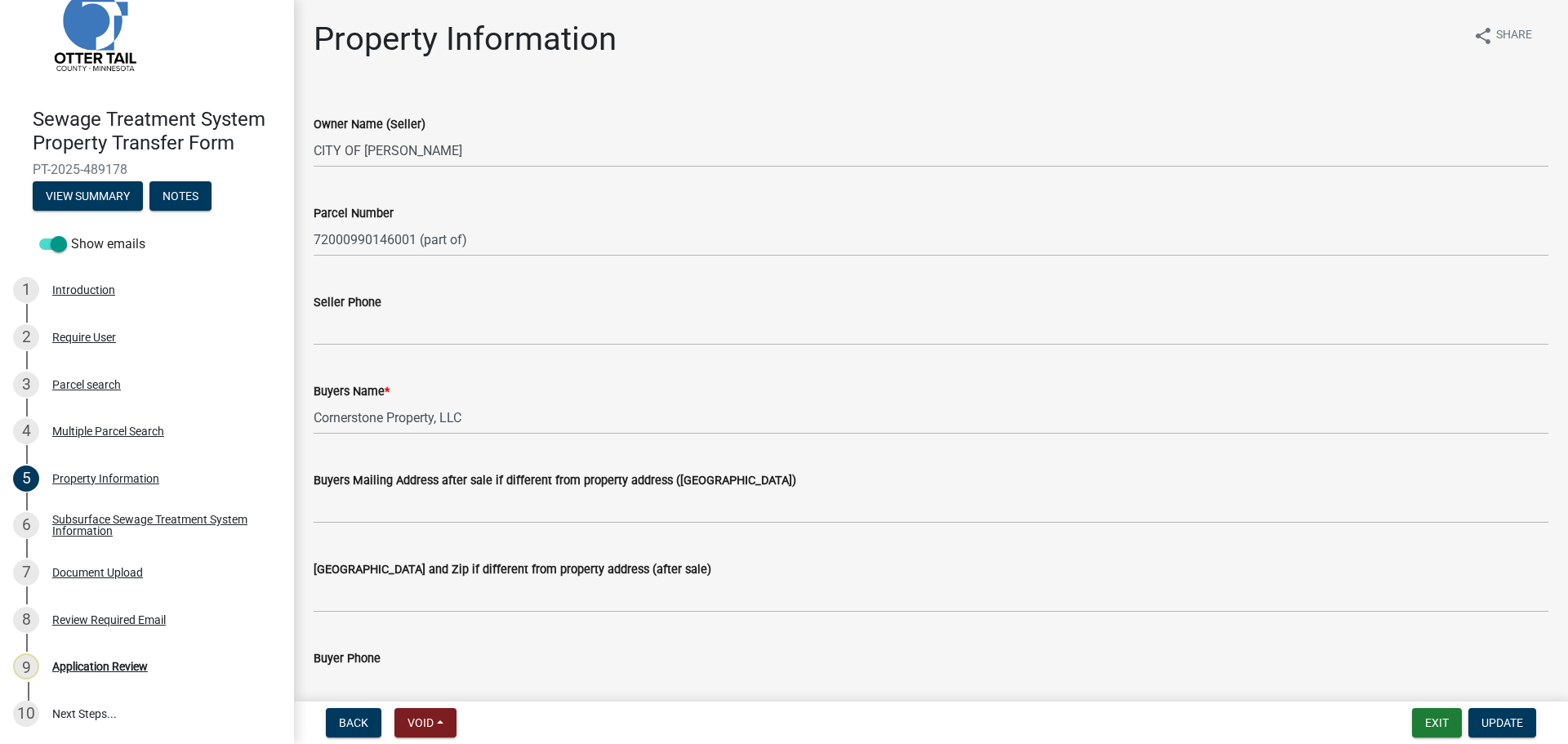
scroll to position [732, 0]
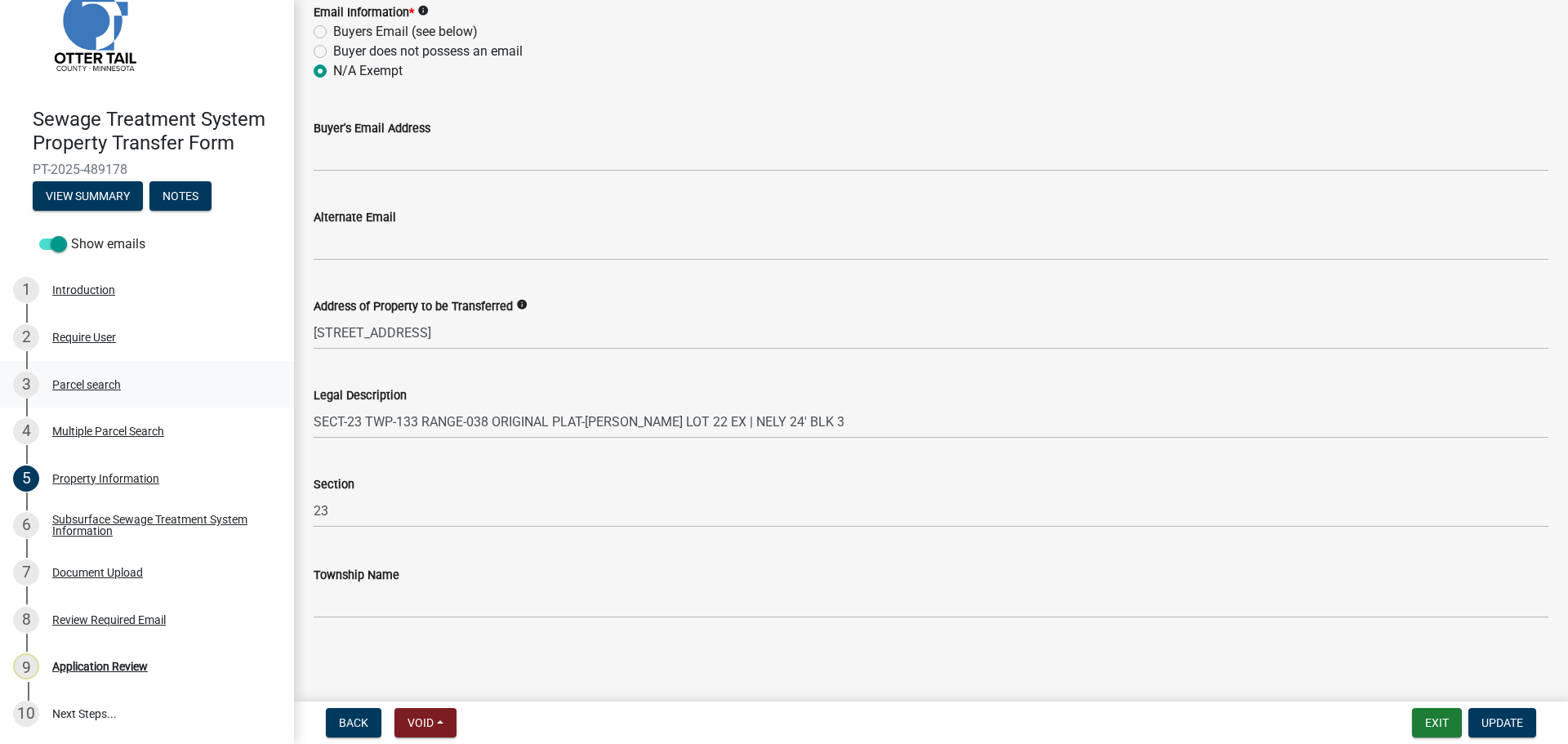
click at [77, 382] on div "Parcel search" at bounding box center [86, 384] width 69 height 12
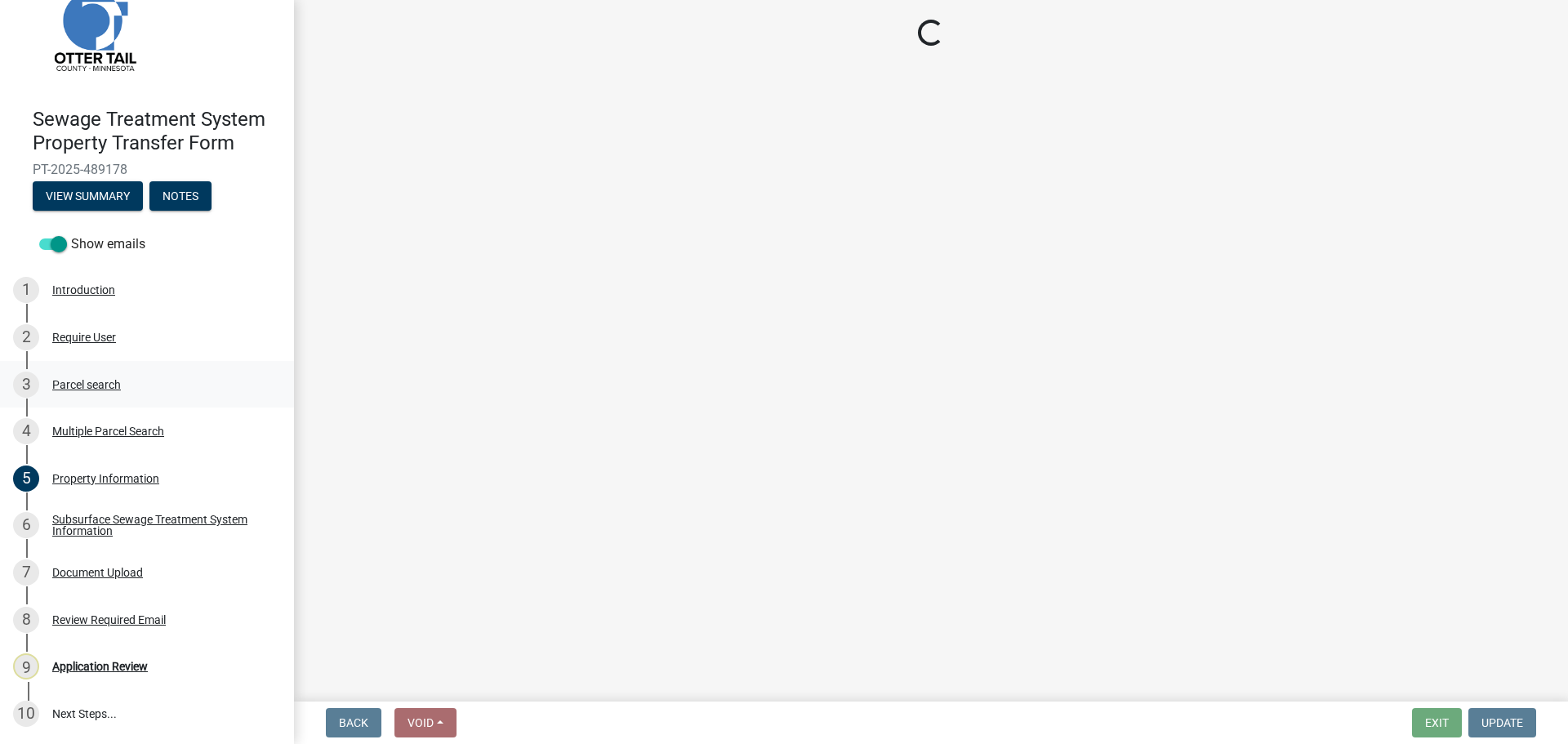
scroll to position [0, 0]
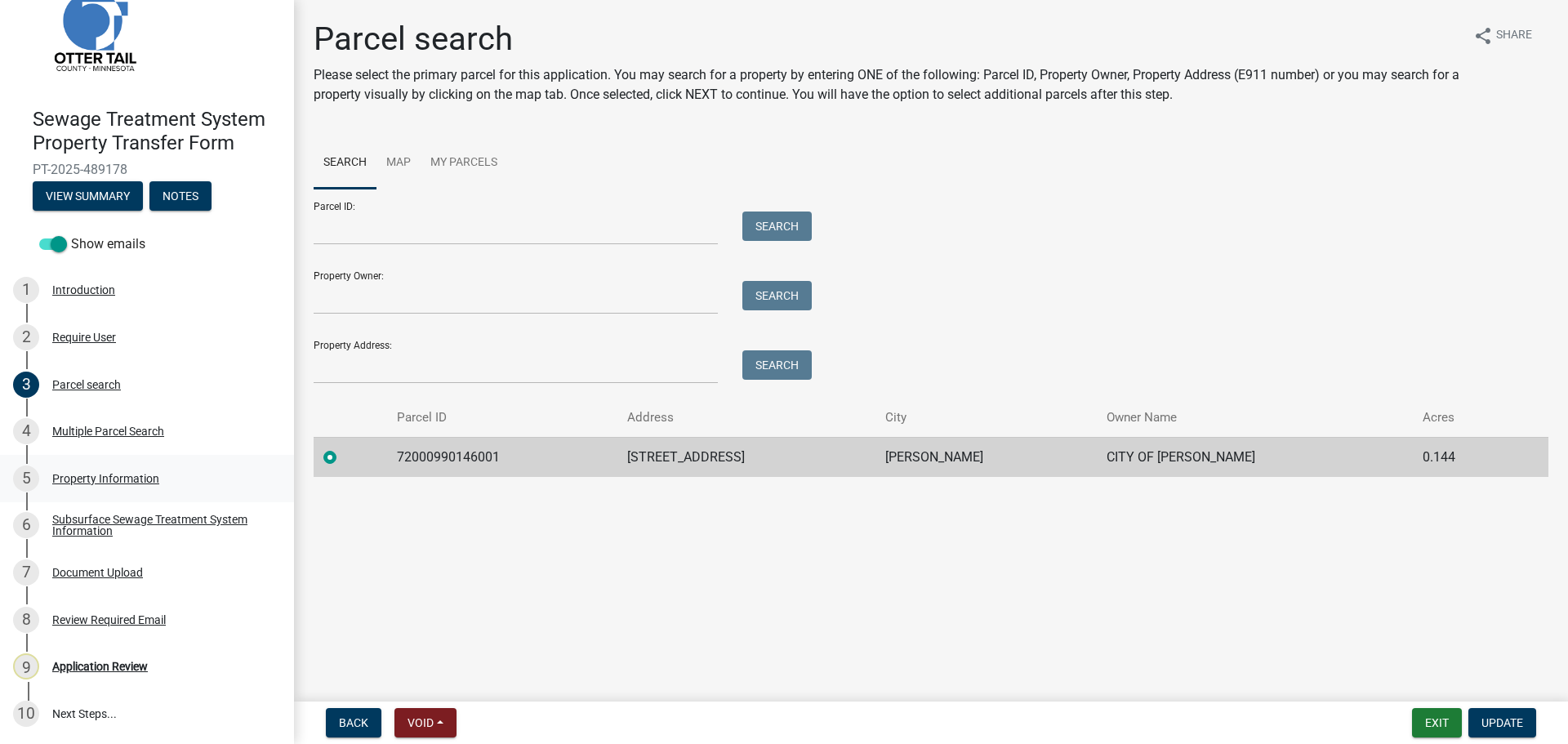
click at [108, 475] on div "Property Information" at bounding box center [105, 479] width 107 height 12
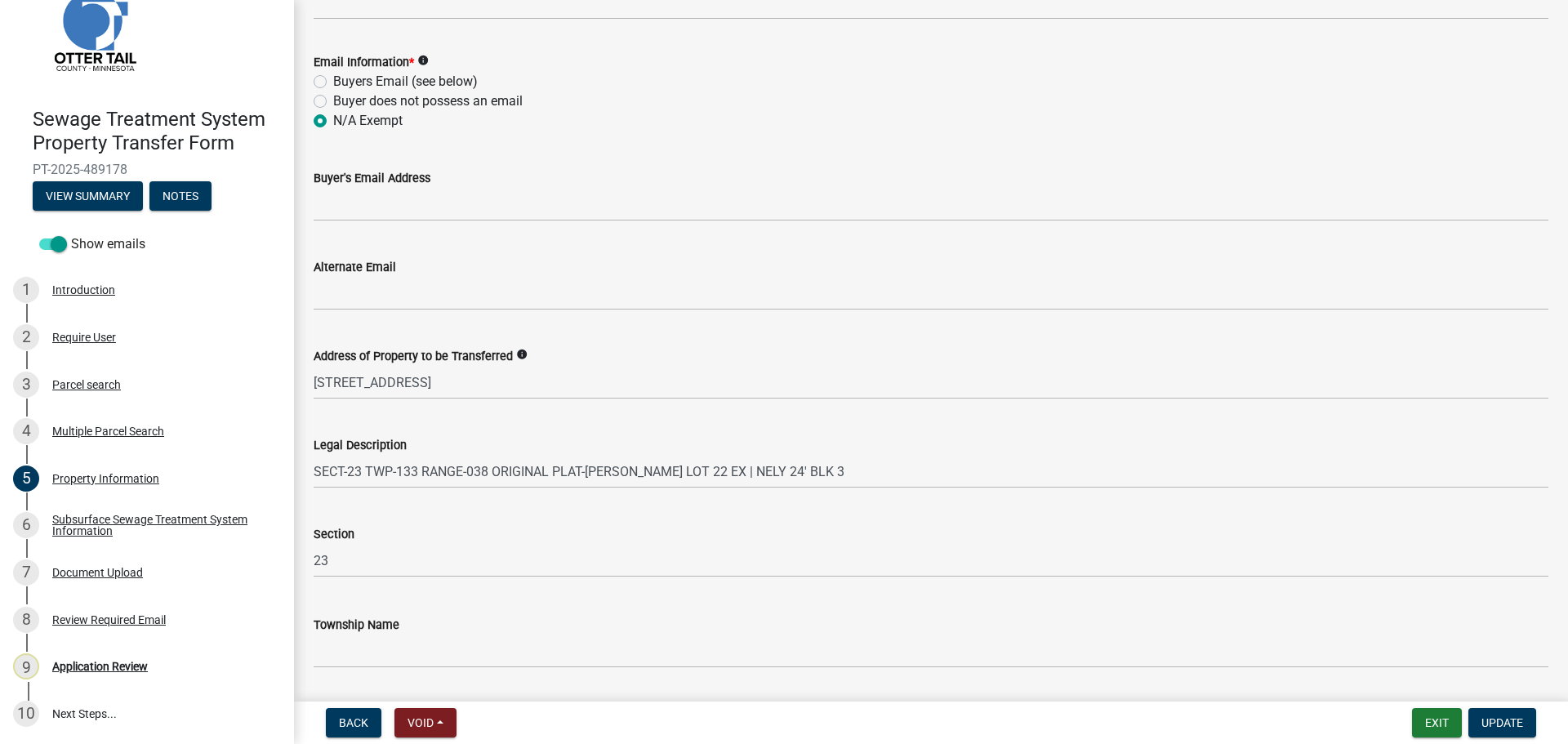
scroll to position [732, 0]
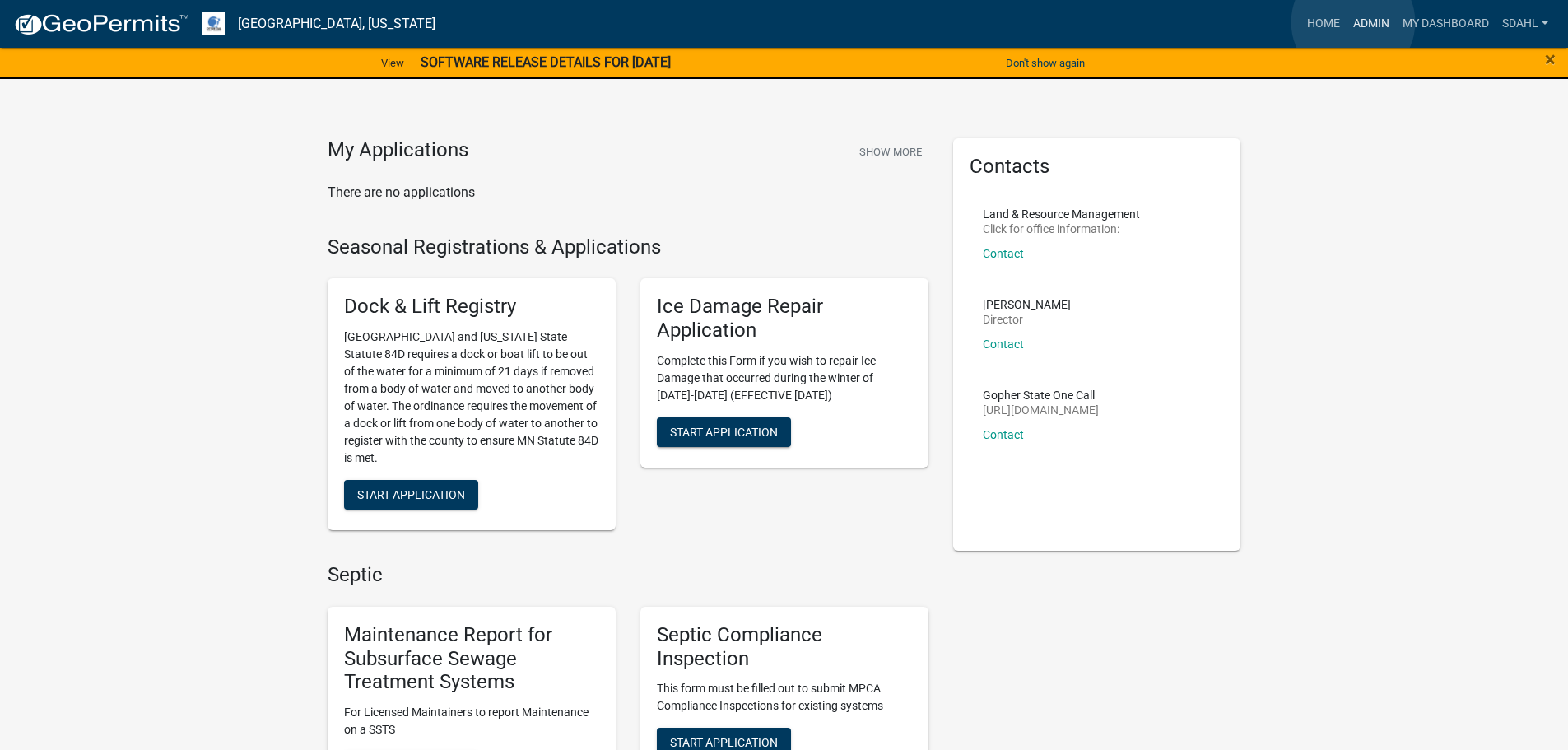
click at [1354, 22] on link "Admin" at bounding box center [1371, 24] width 49 height 32
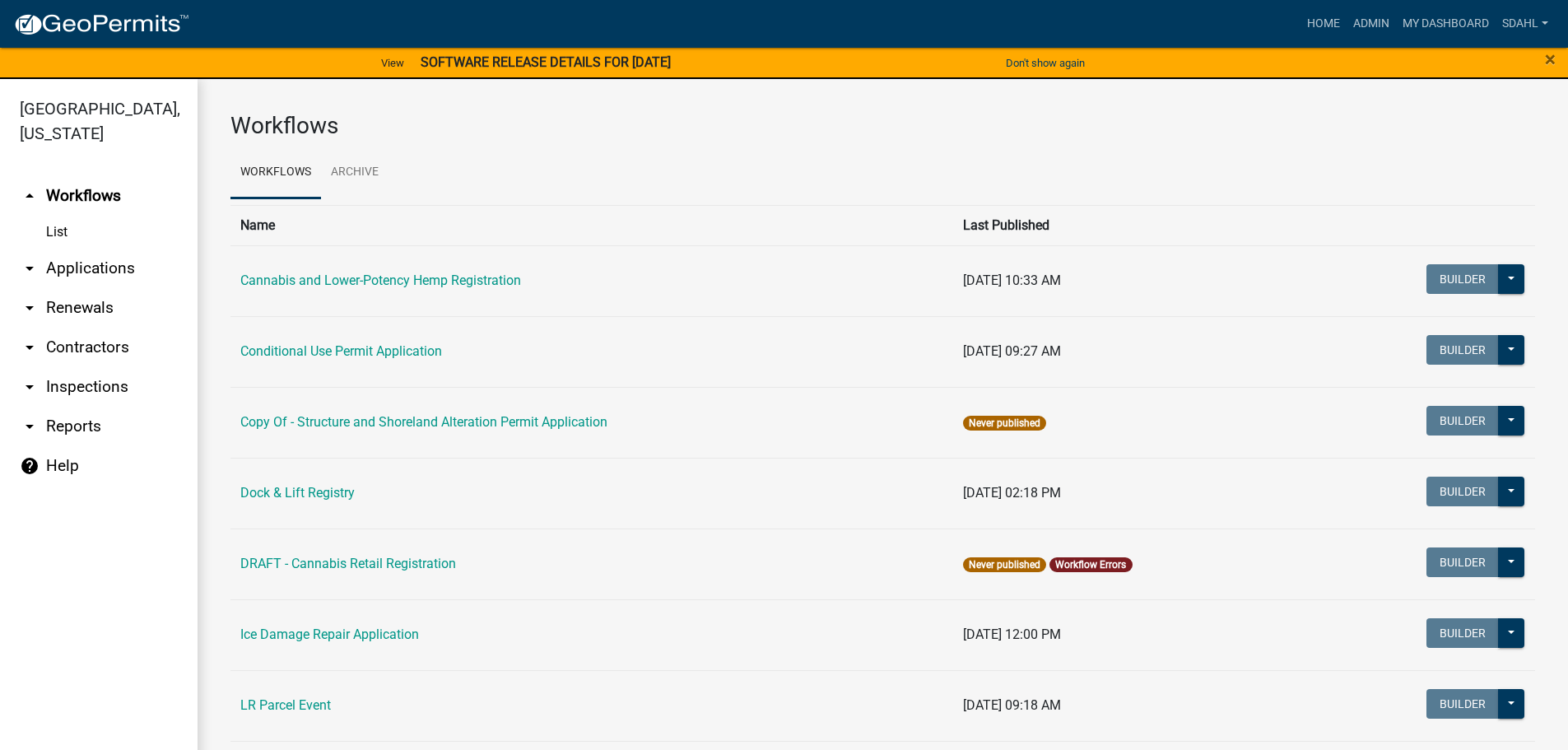
click at [121, 270] on link "arrow_drop_down Applications" at bounding box center [98, 268] width 198 height 39
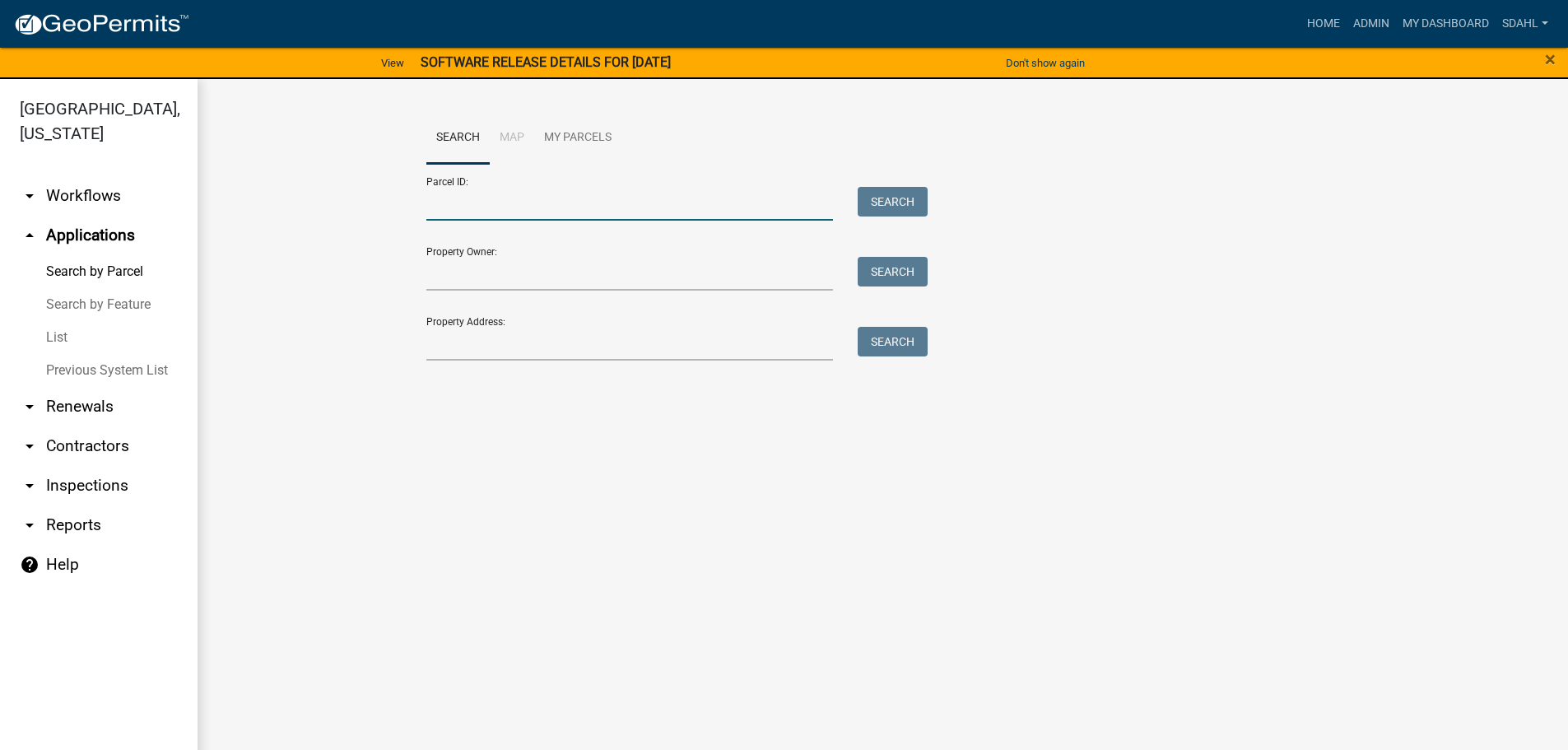
click at [491, 197] on input "Parcel ID:" at bounding box center [630, 203] width 408 height 33
paste input "72000990146001"
type input "72000990146001"
click at [883, 196] on button "Search" at bounding box center [893, 202] width 70 height 30
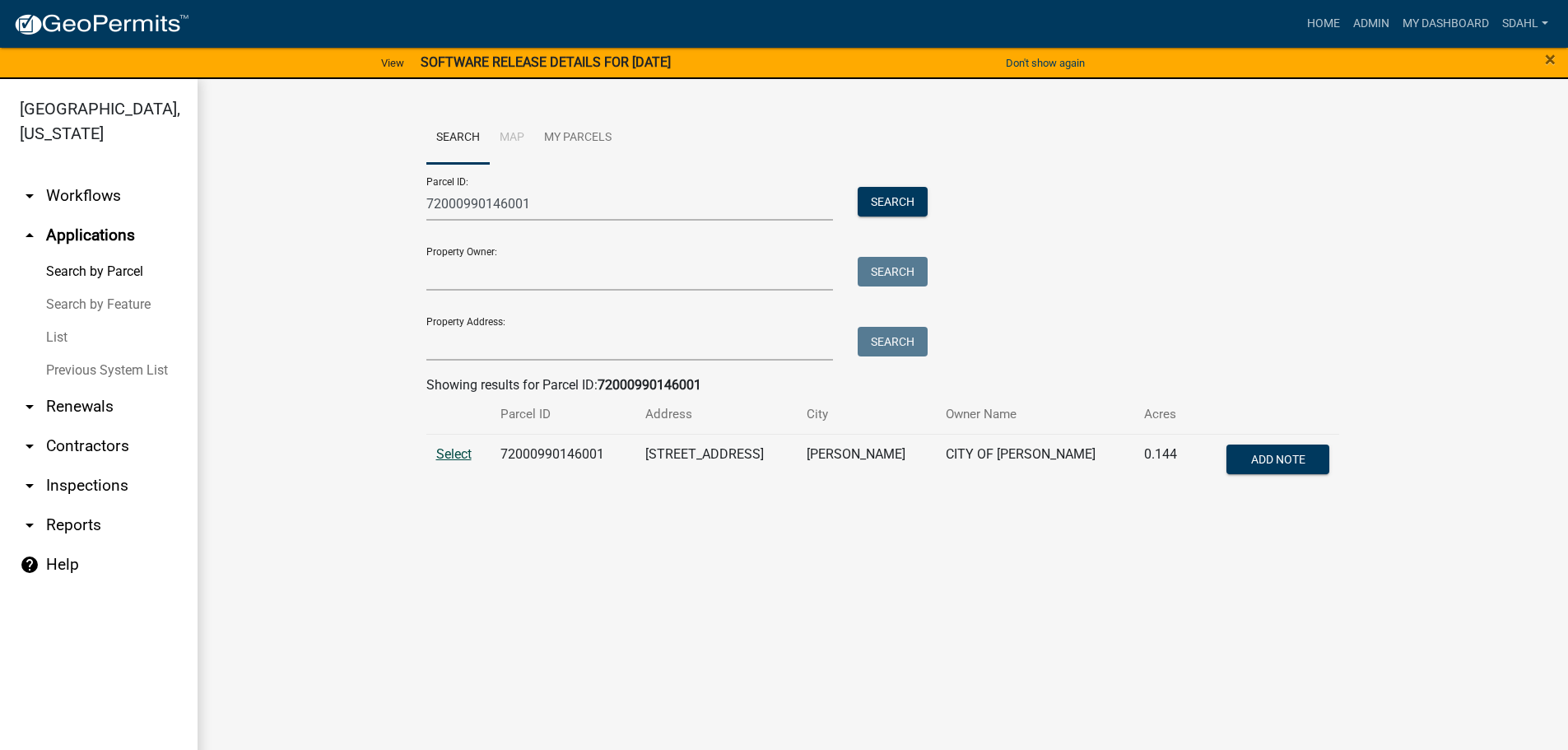
click at [457, 452] on span "Select" at bounding box center [453, 453] width 35 height 16
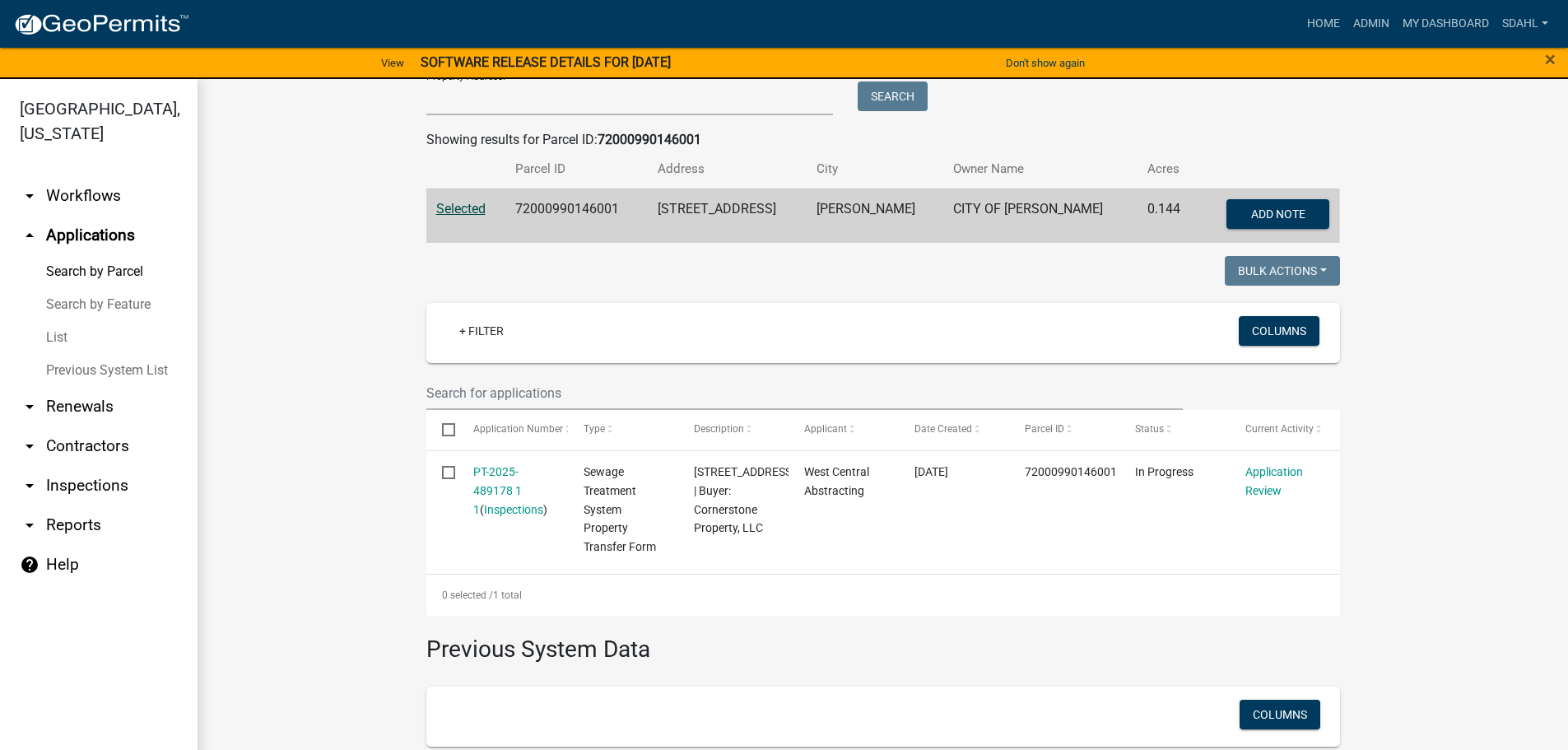
scroll to position [247, 0]
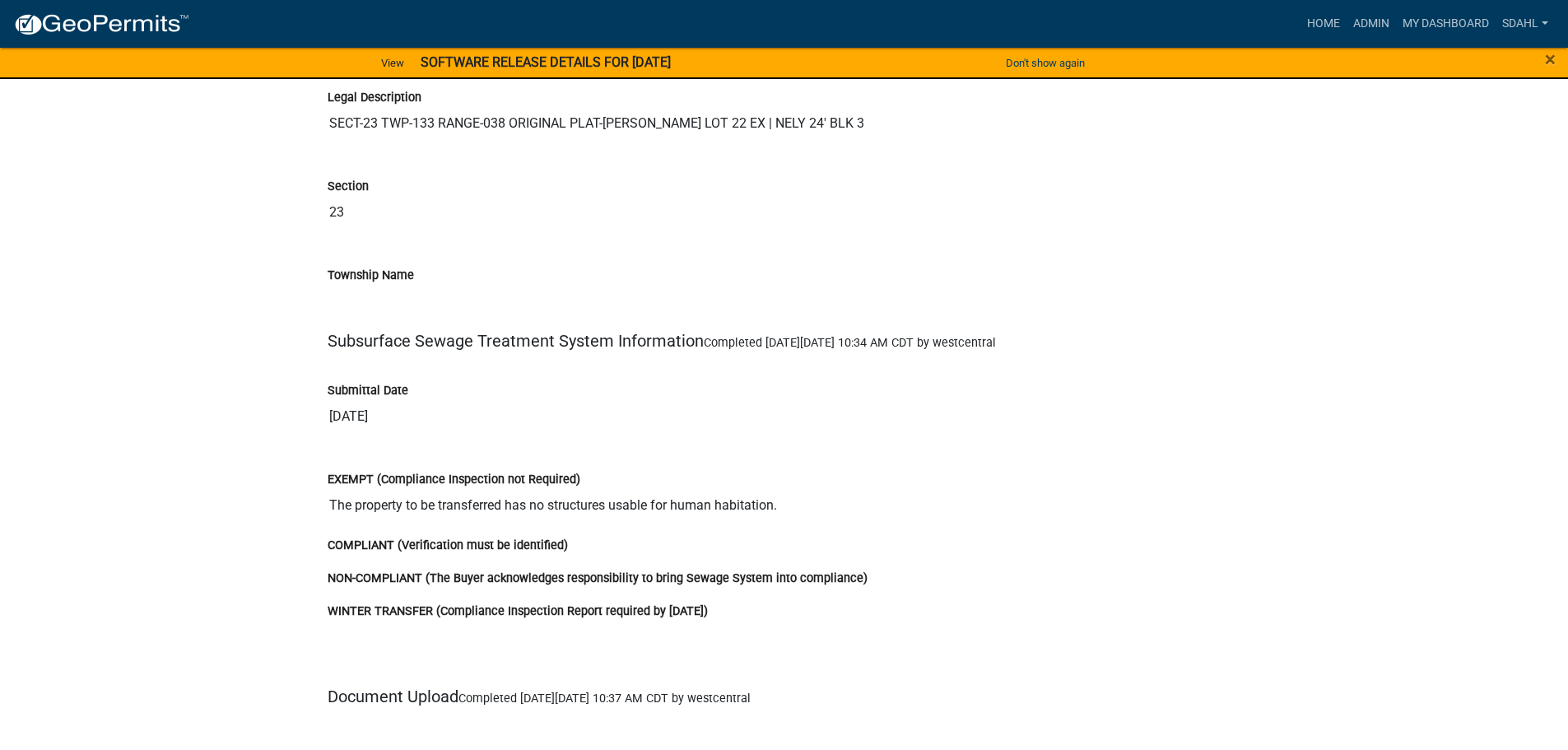
scroll to position [2880, 0]
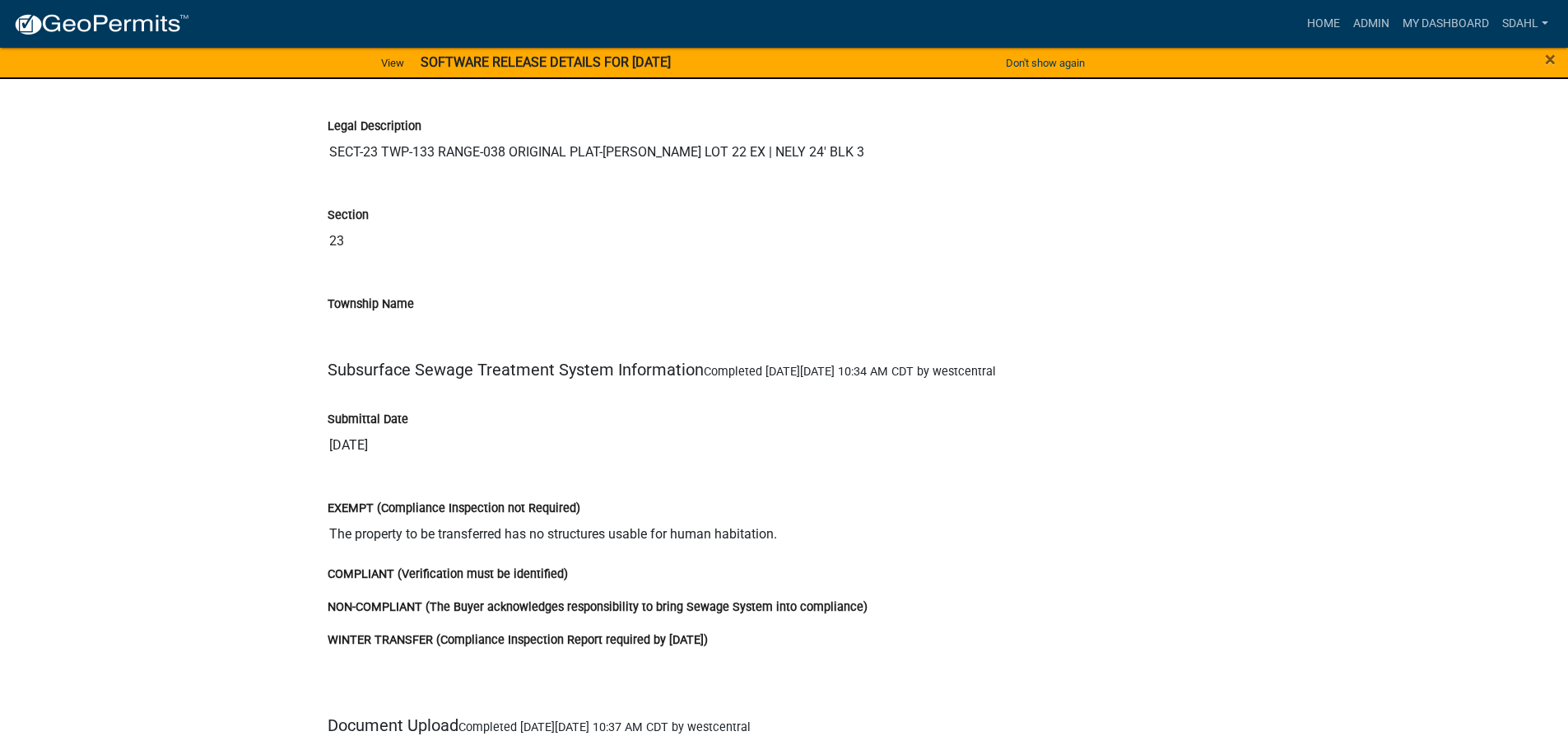
click at [773, 532] on input "The property to be transferred has no structures usable for human habitation." at bounding box center [784, 534] width 914 height 33
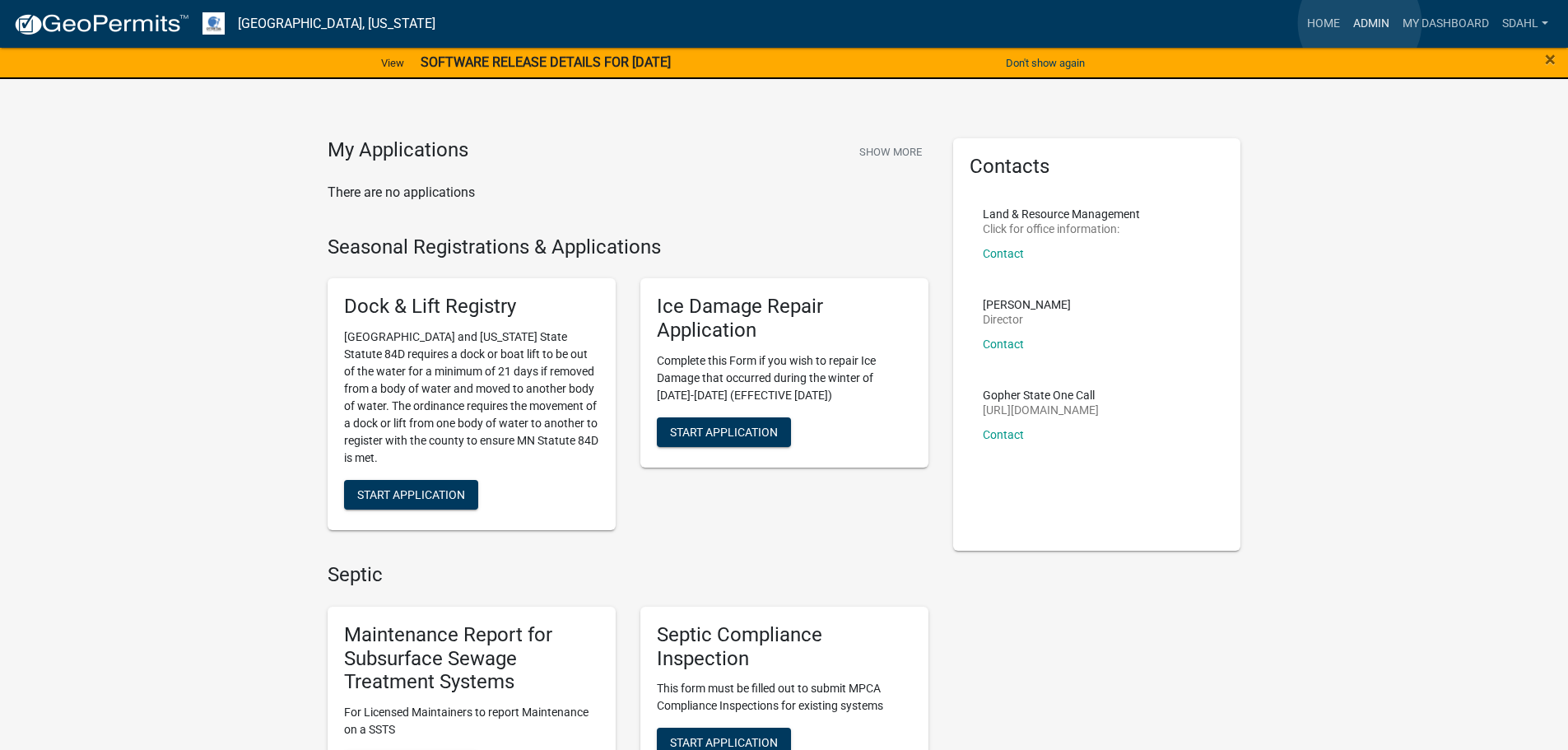
click at [1362, 22] on link "Admin" at bounding box center [1371, 24] width 49 height 32
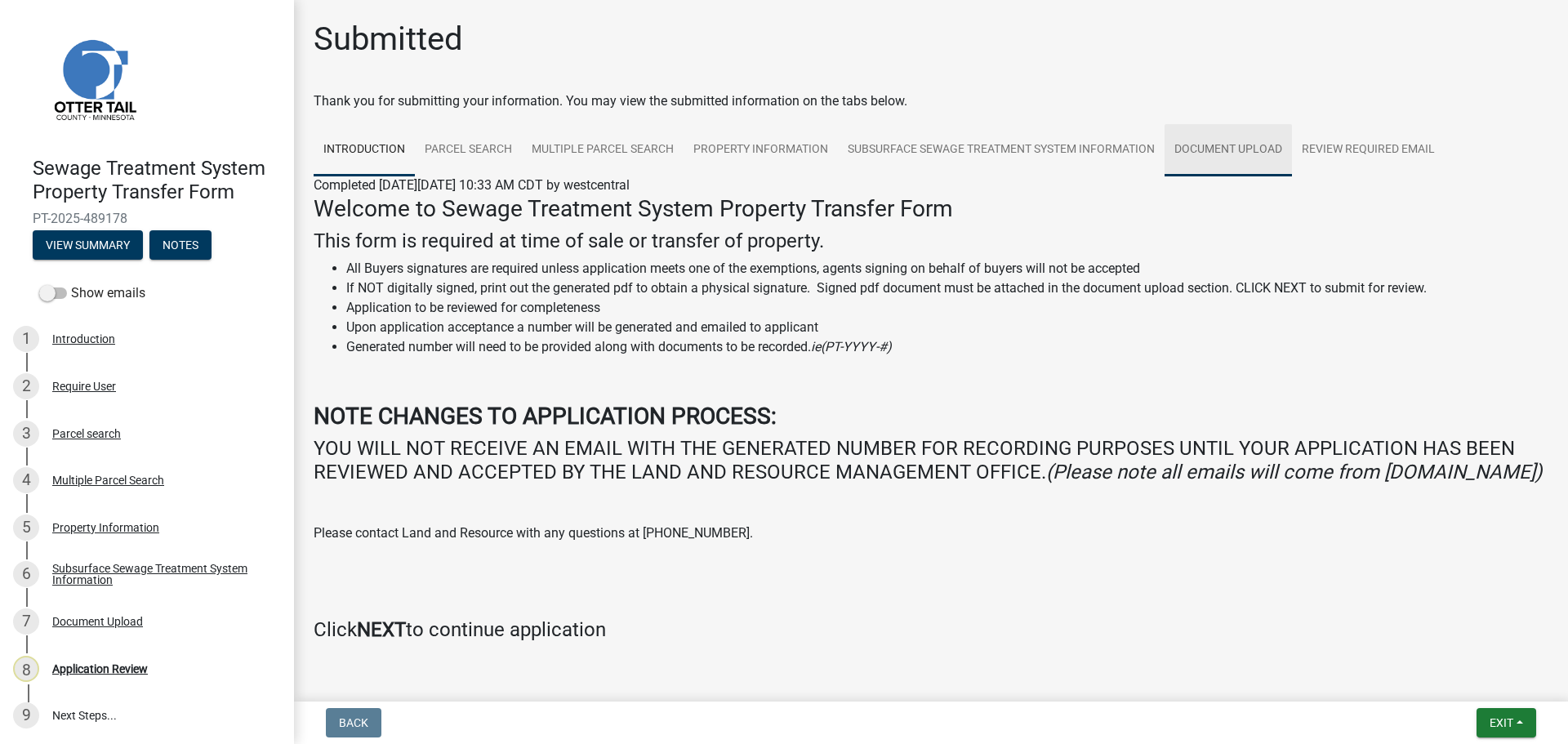
click at [1239, 141] on link "Document Upload" at bounding box center [1228, 150] width 127 height 52
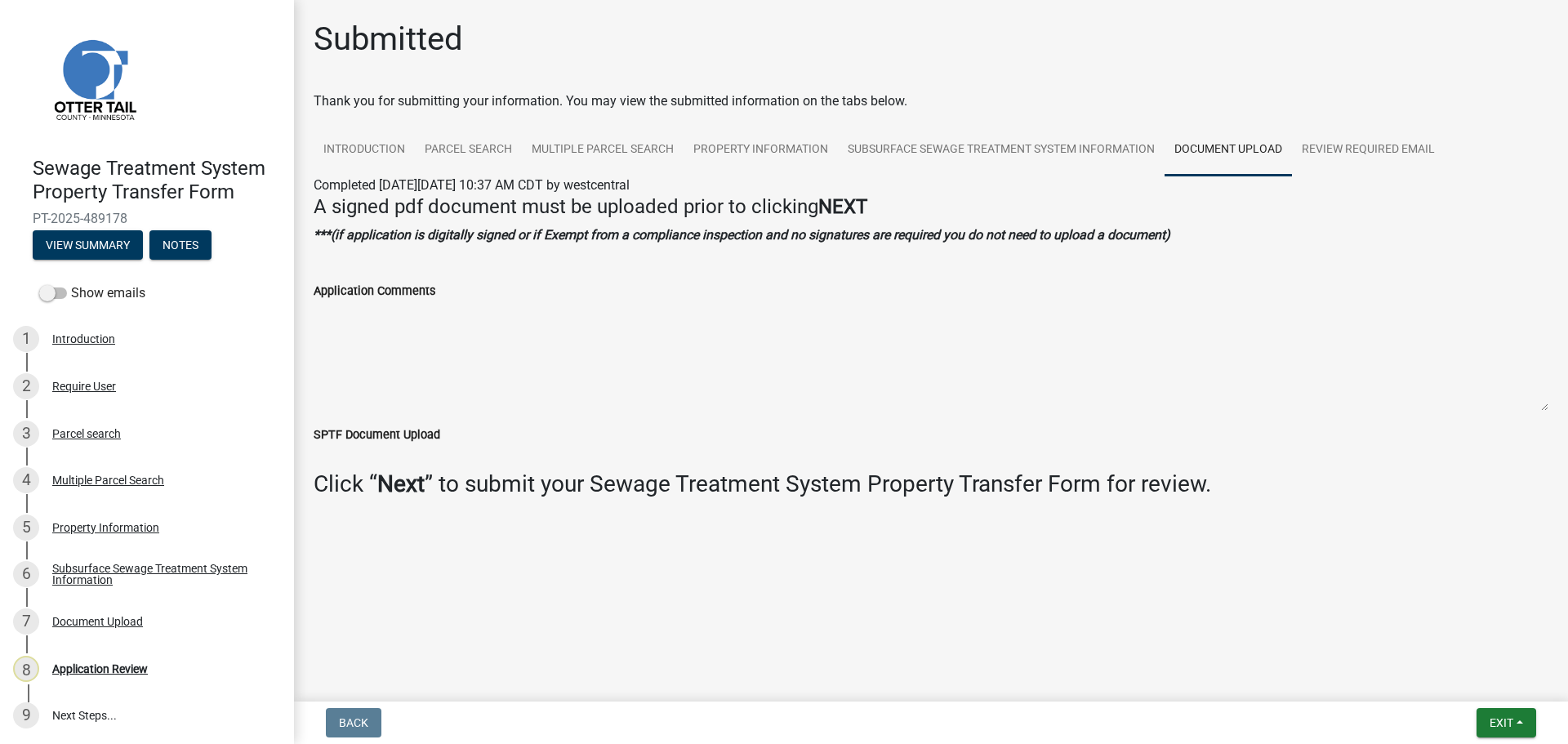
click at [1384, 58] on div "Submitted" at bounding box center [930, 45] width 1235 height 52
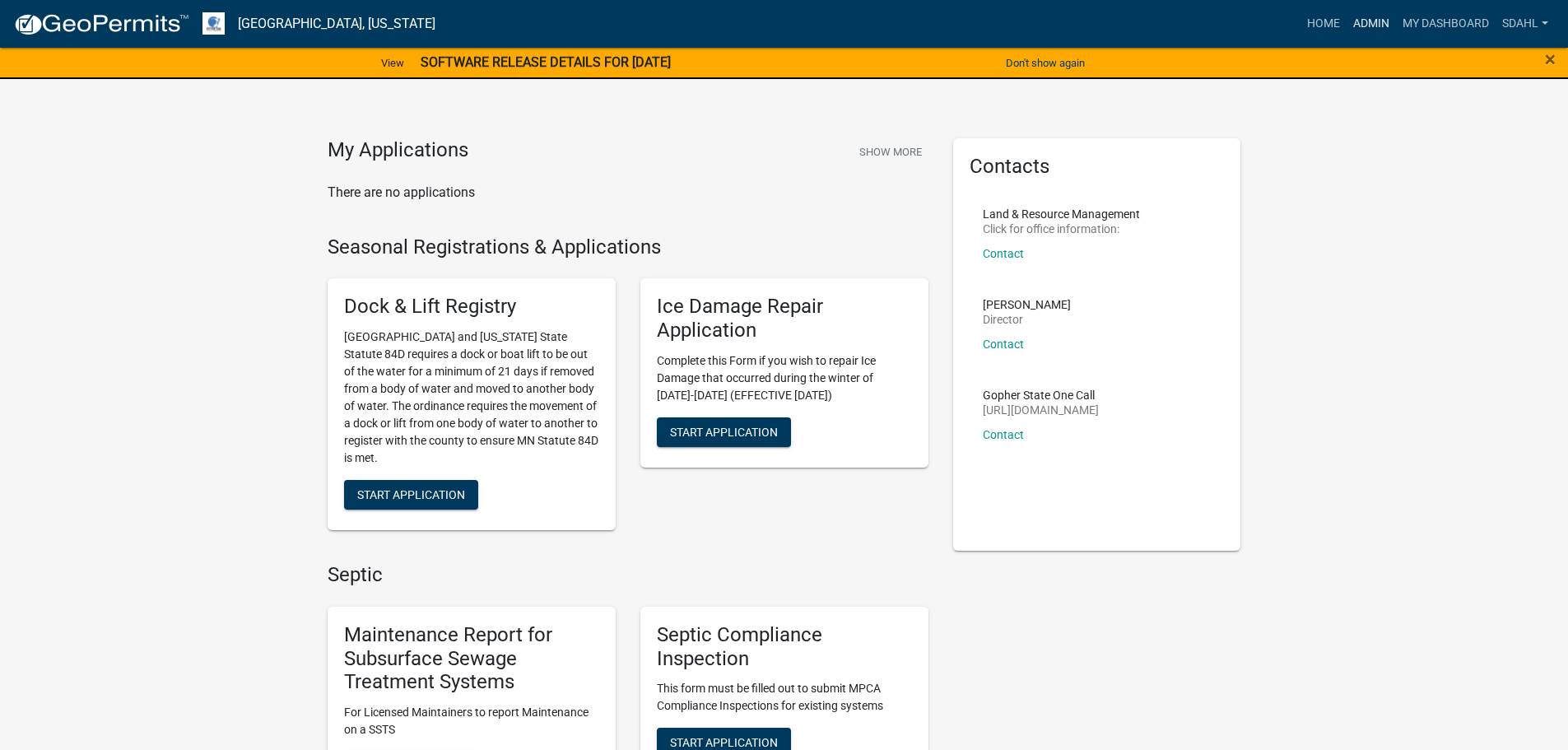
click at [1372, 17] on link "Admin" at bounding box center [1371, 24] width 49 height 32
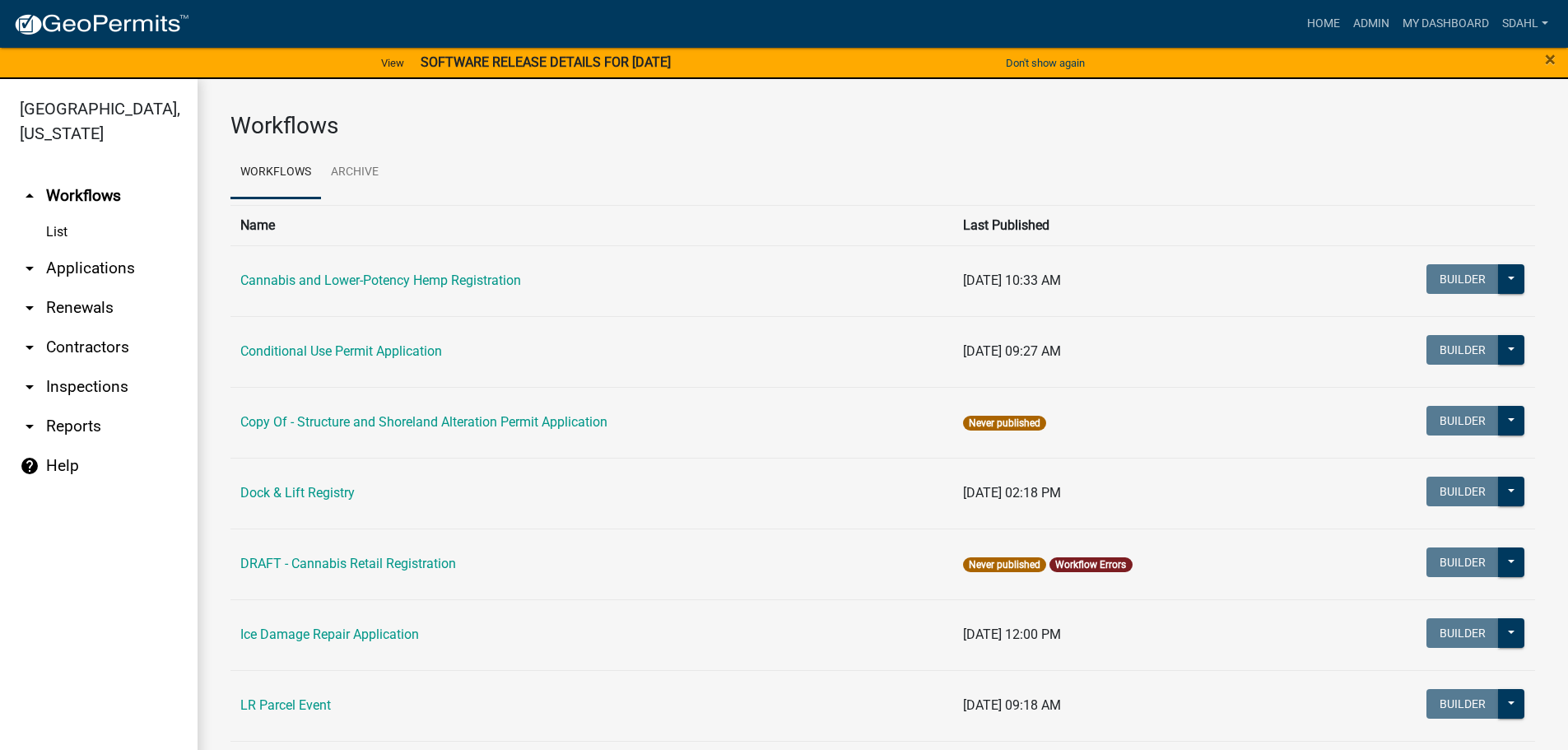
click at [95, 267] on link "arrow_drop_down Applications" at bounding box center [98, 268] width 198 height 39
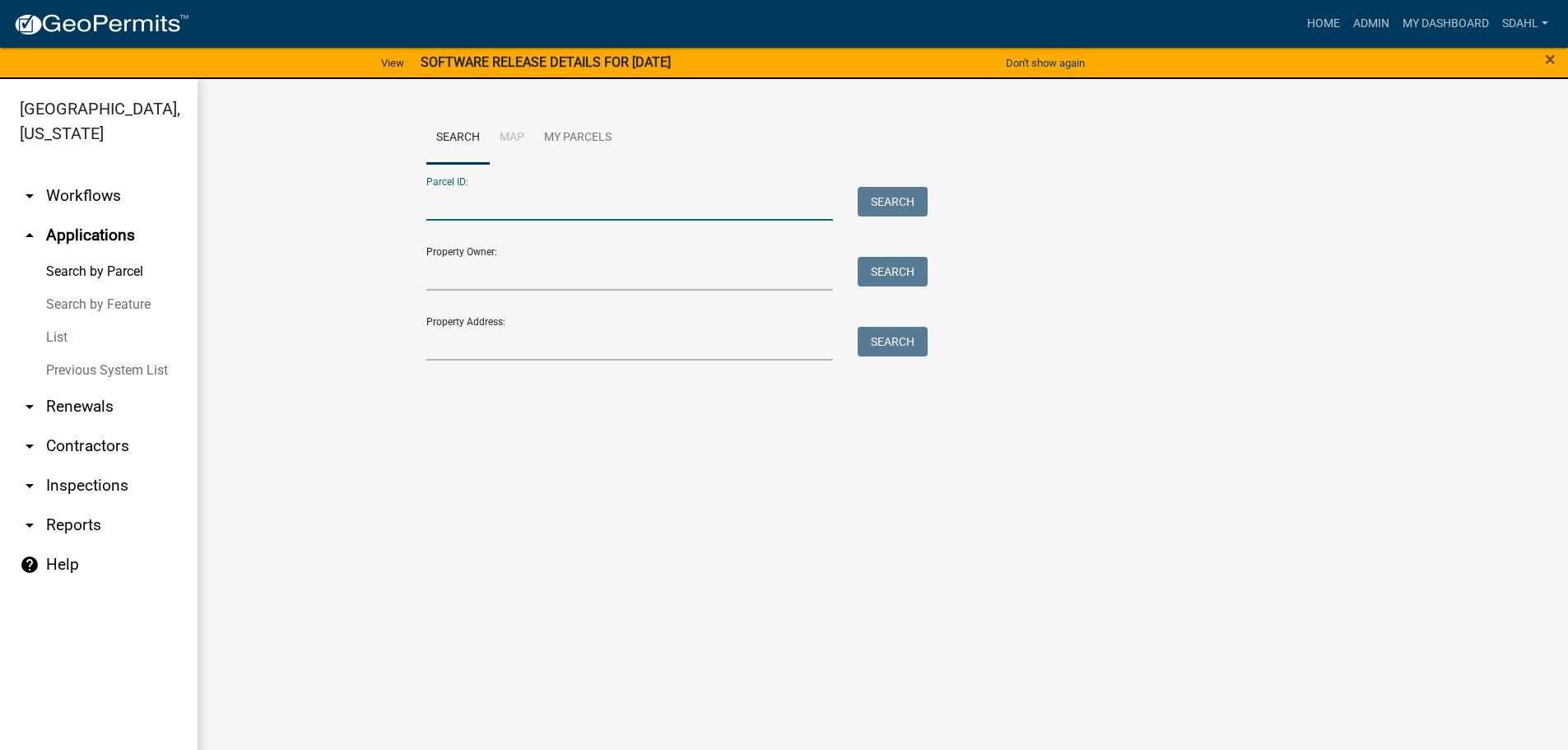
click at [465, 206] on input "Parcel ID:" at bounding box center [630, 203] width 408 height 33
paste input "12000240159002"
type input "12000240159002"
click at [892, 197] on button "Search" at bounding box center [893, 202] width 70 height 30
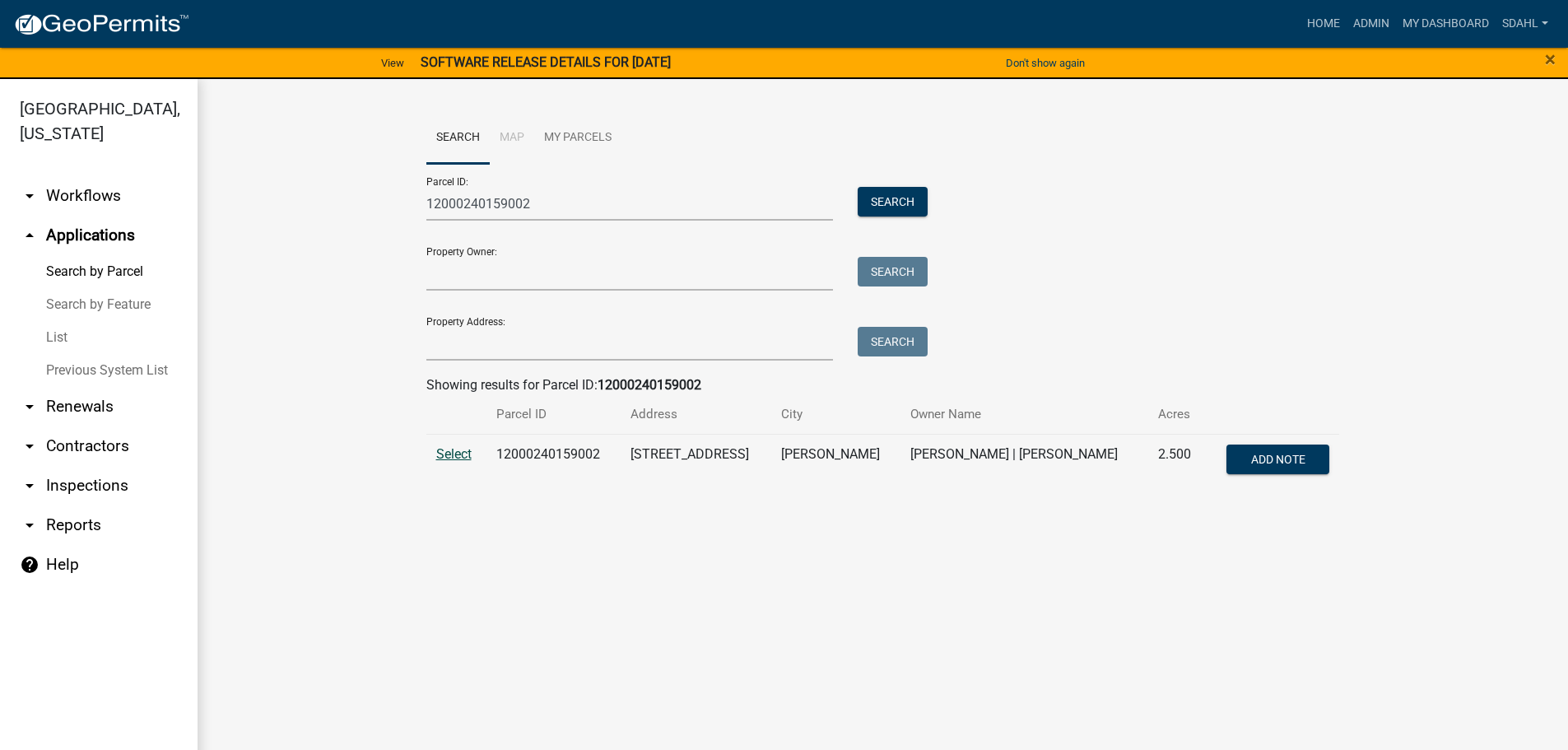
click at [454, 448] on span "Select" at bounding box center [453, 453] width 35 height 16
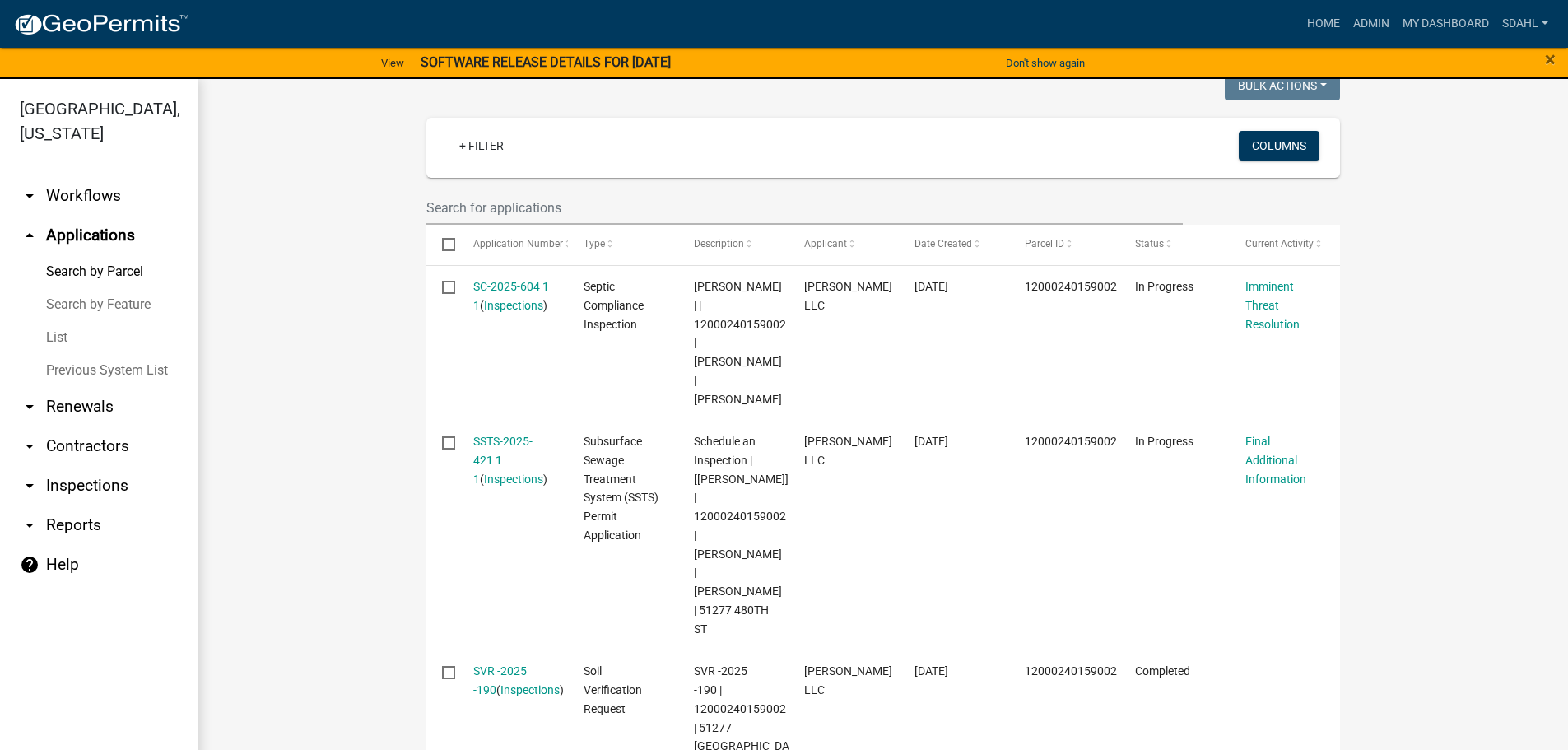
scroll to position [412, 0]
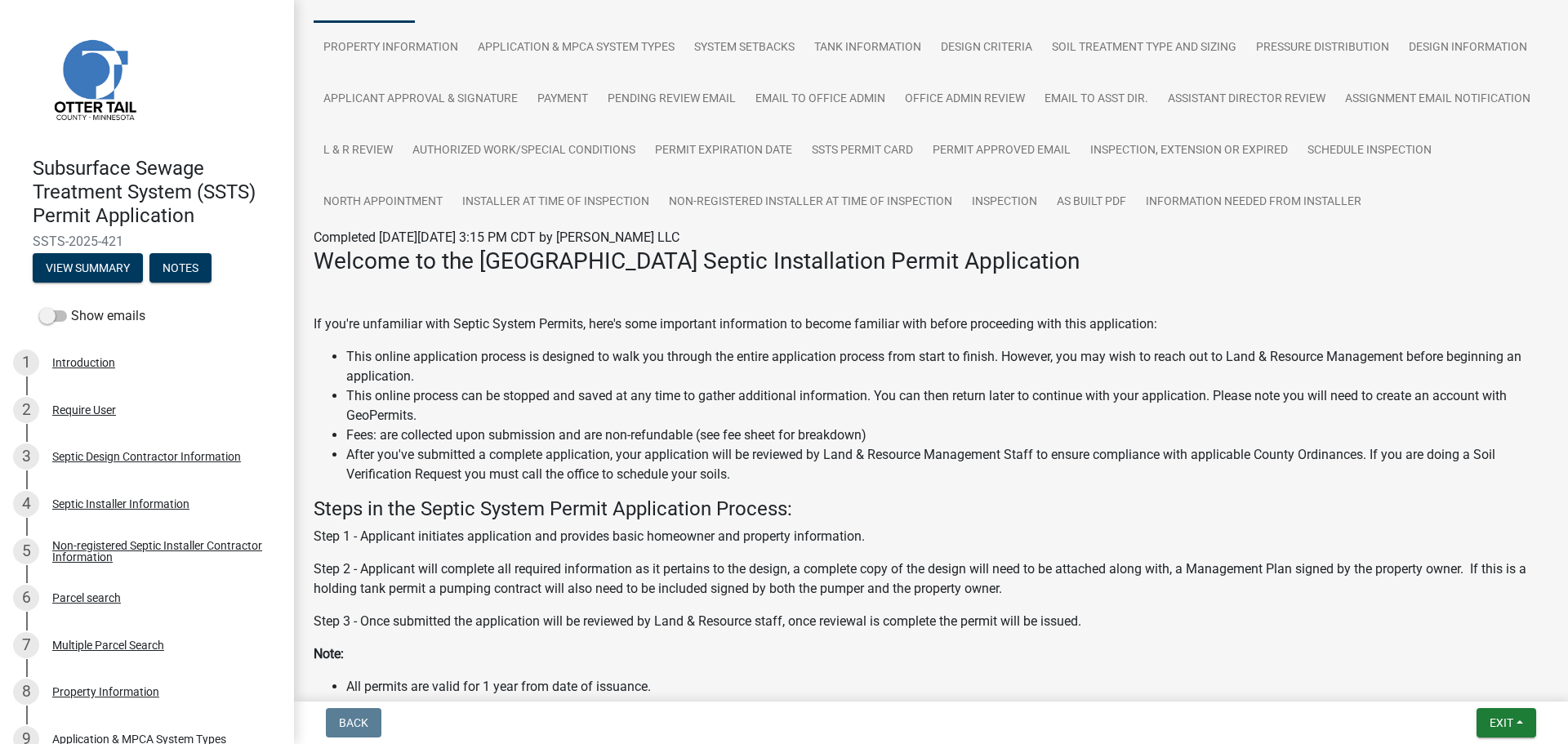
scroll to position [164, 0]
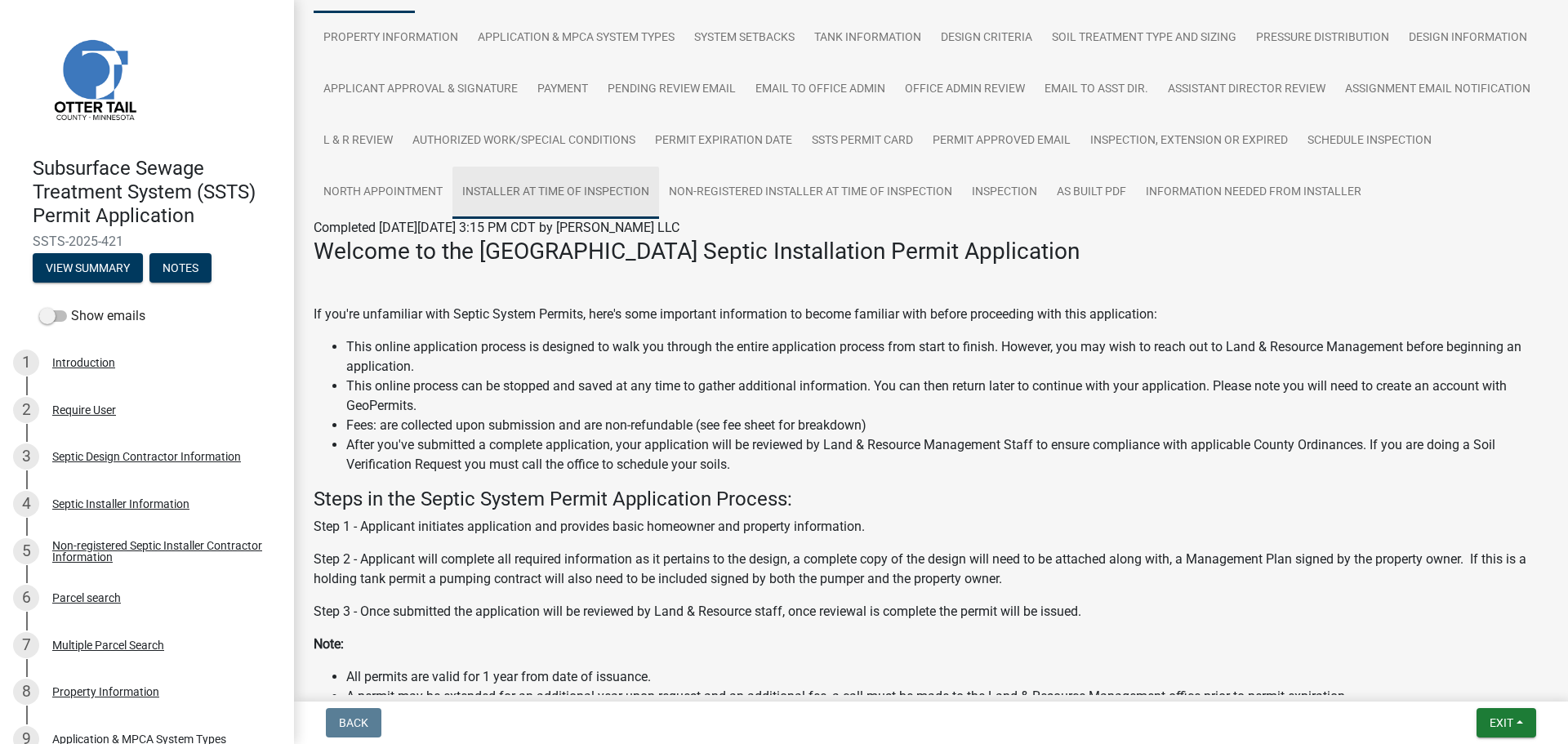
click at [659, 184] on link "Installer at time of Inspection" at bounding box center [556, 192] width 207 height 52
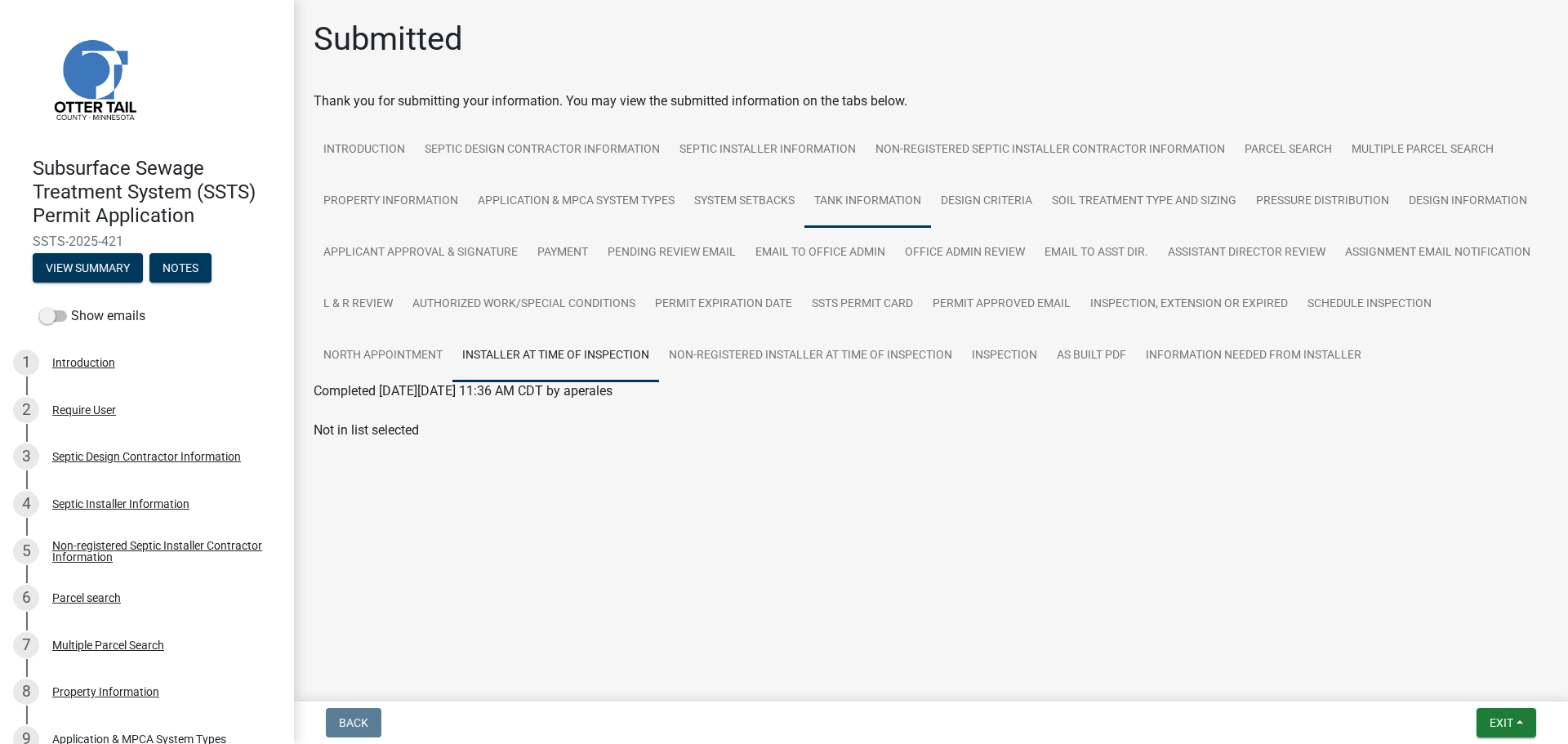
click at [842, 198] on link "Tank Information" at bounding box center [868, 201] width 127 height 52
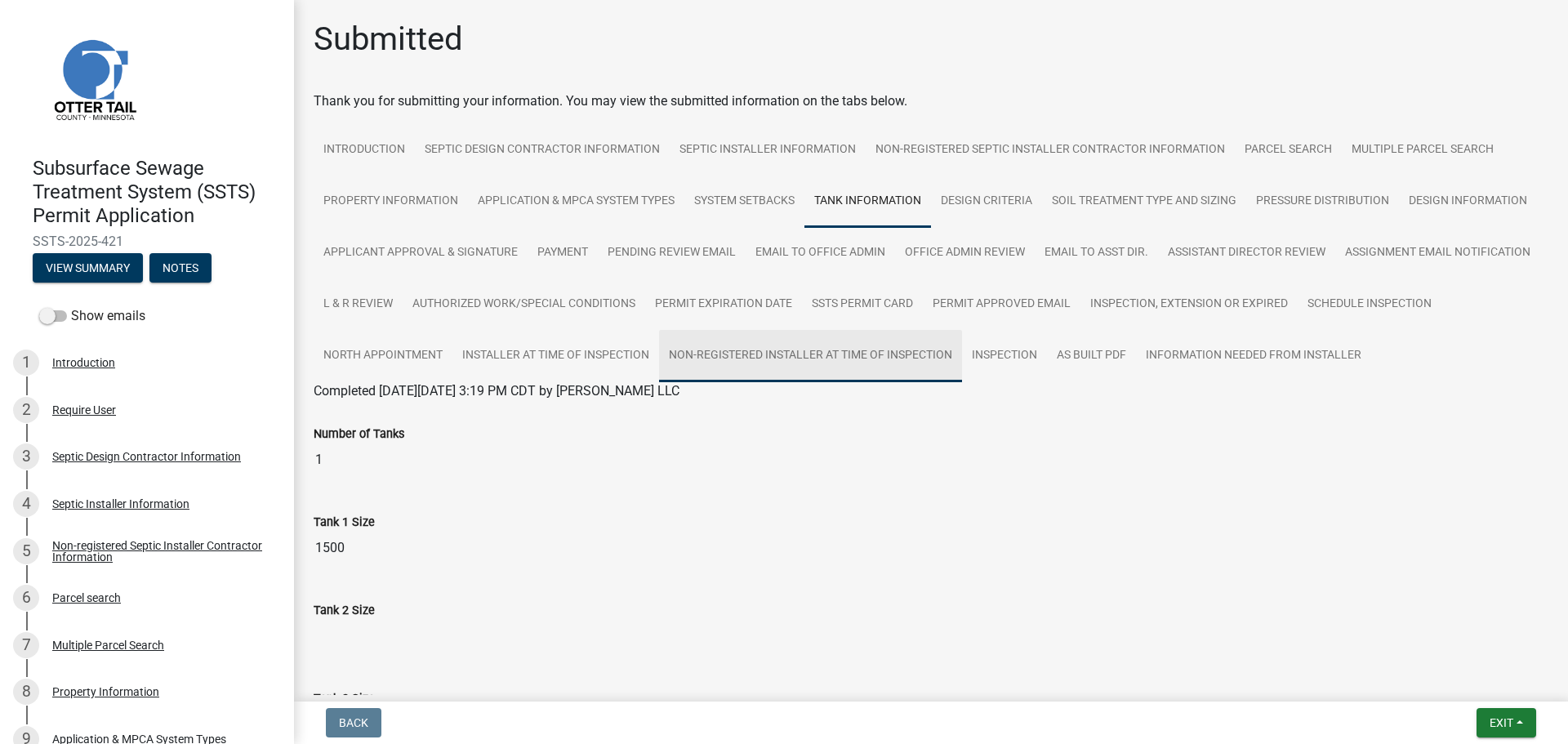
click at [954, 365] on link "Non-registered Installer at time of Inspection" at bounding box center [810, 355] width 303 height 52
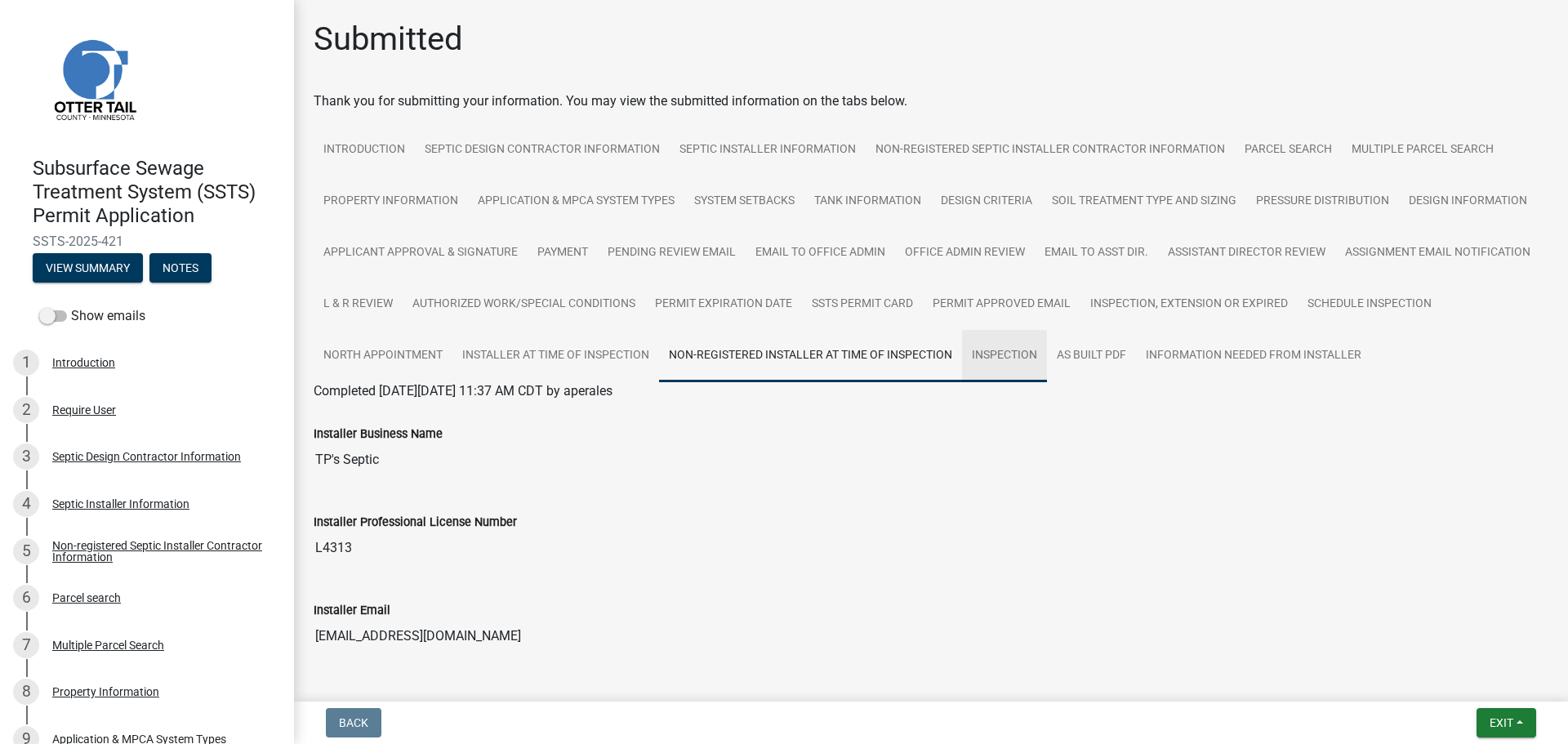
click at [1047, 359] on link "Inspection" at bounding box center [1004, 355] width 85 height 52
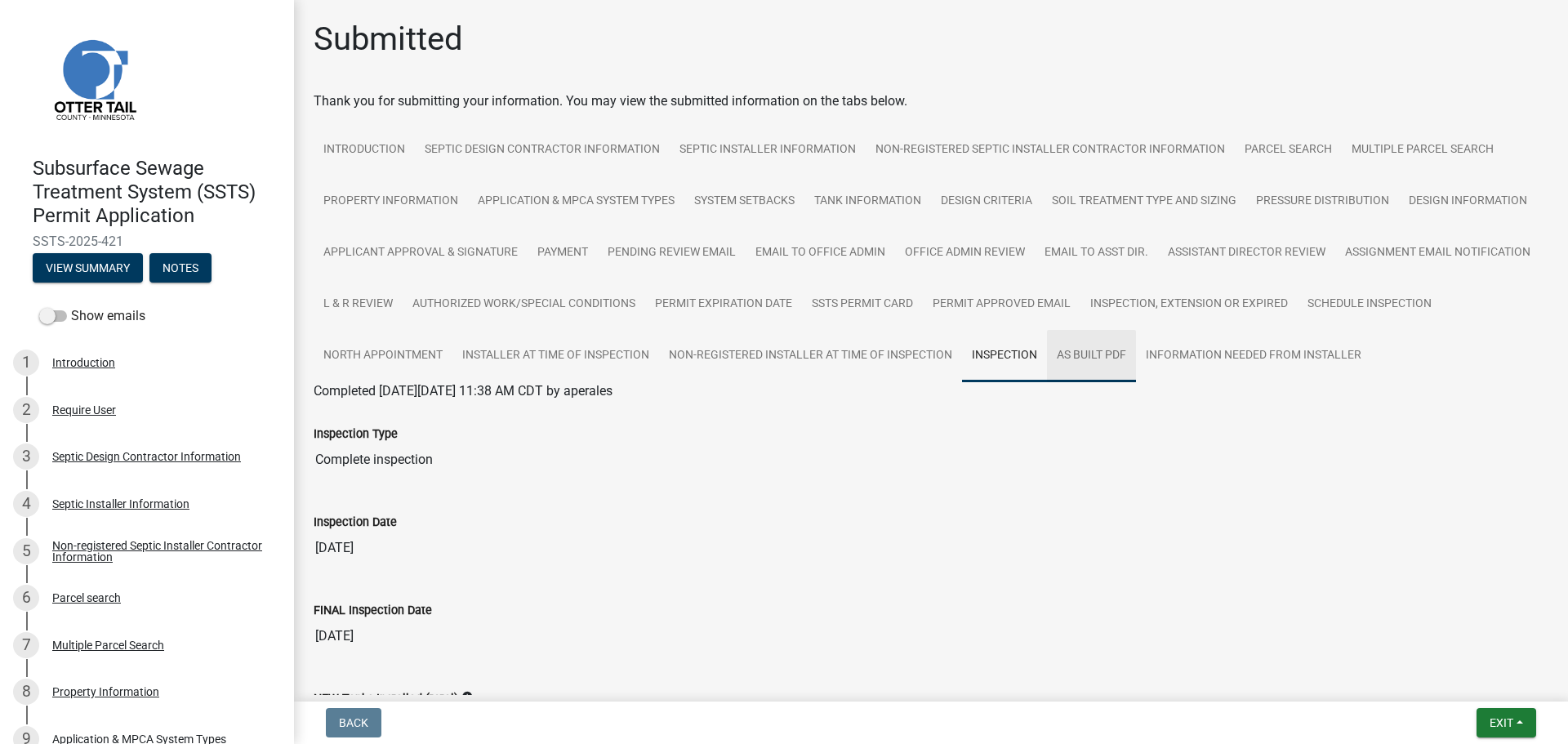
click at [1136, 360] on link "As built pdf" at bounding box center [1092, 355] width 89 height 52
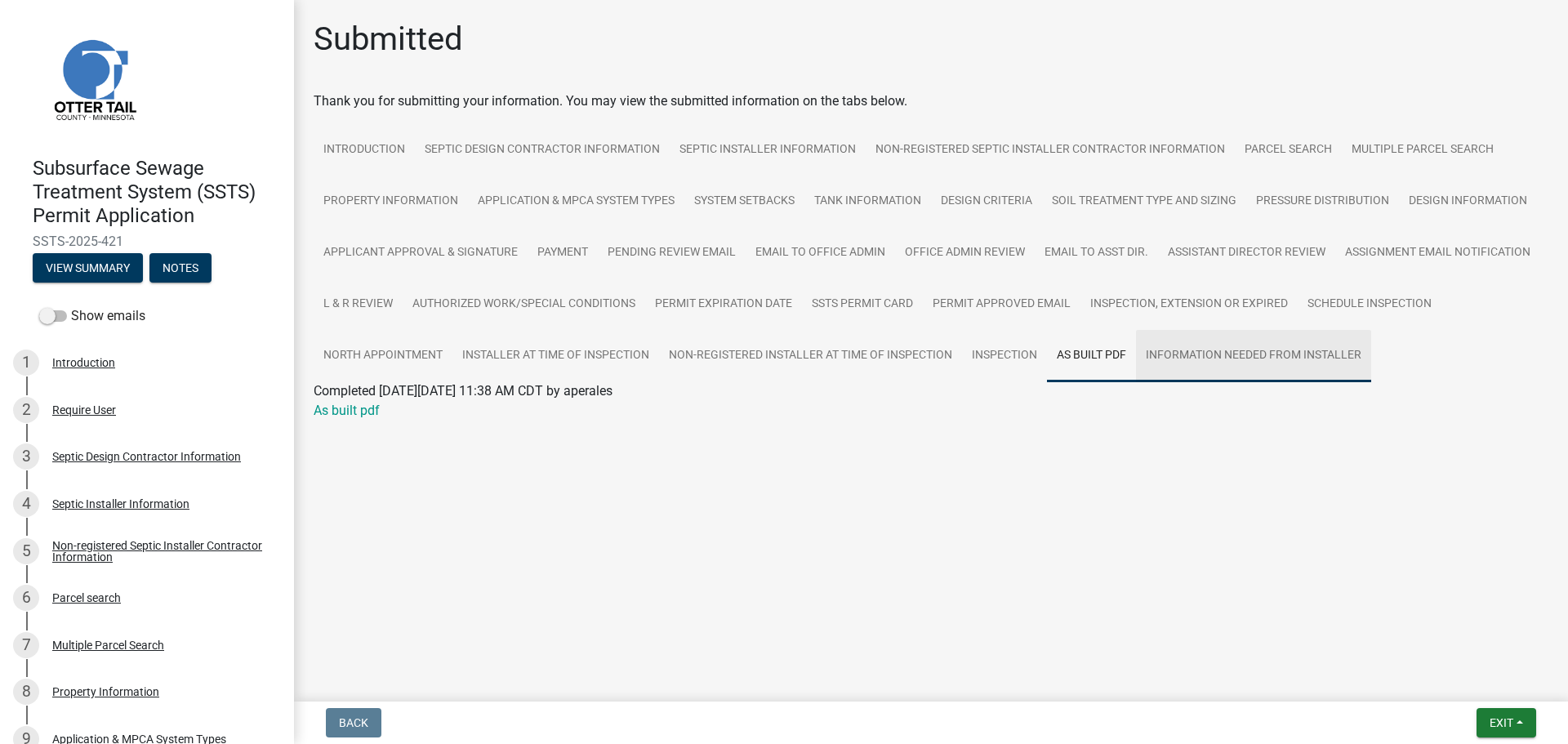
click at [1282, 351] on link "Information Needed from Installer" at bounding box center [1254, 355] width 235 height 52
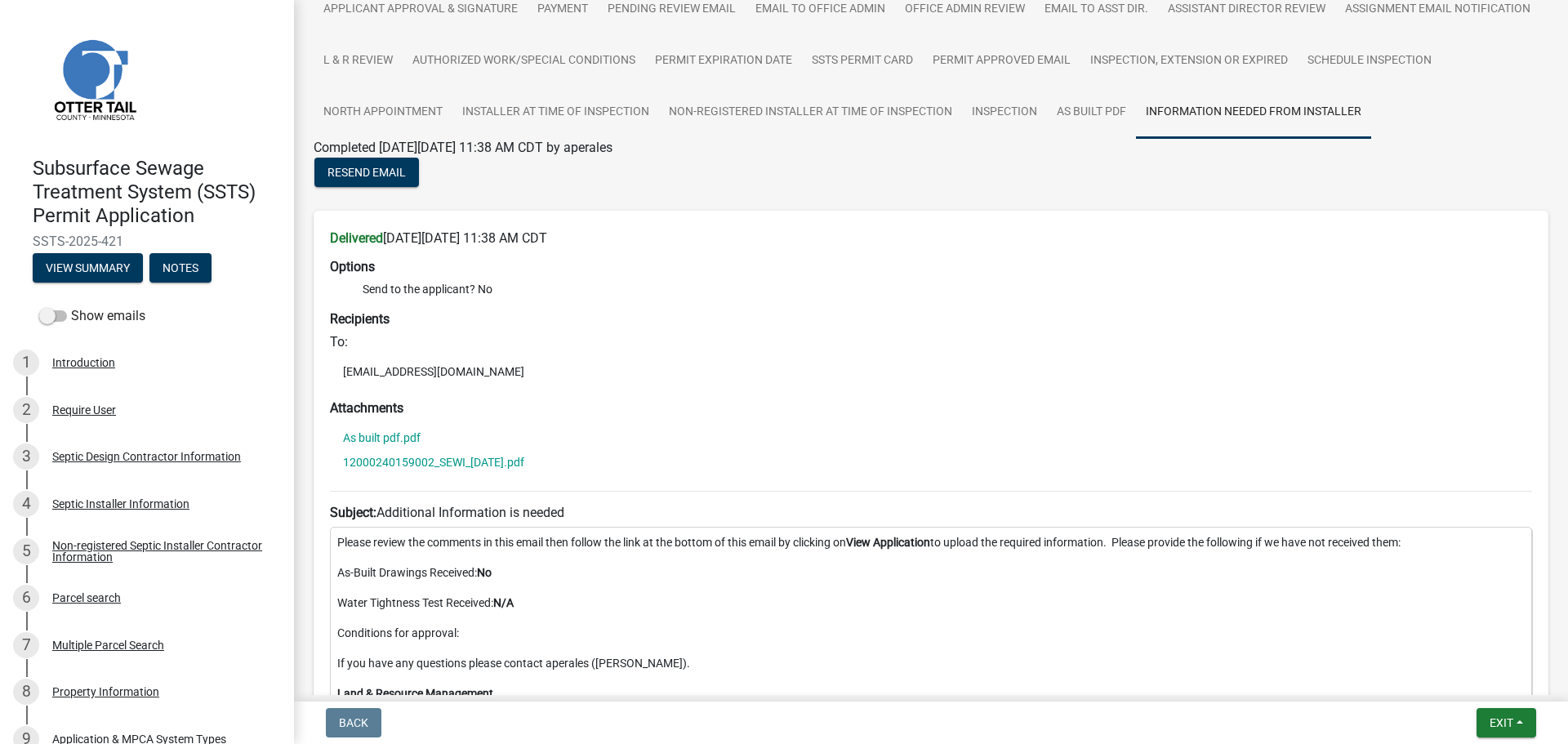
scroll to position [408, 0]
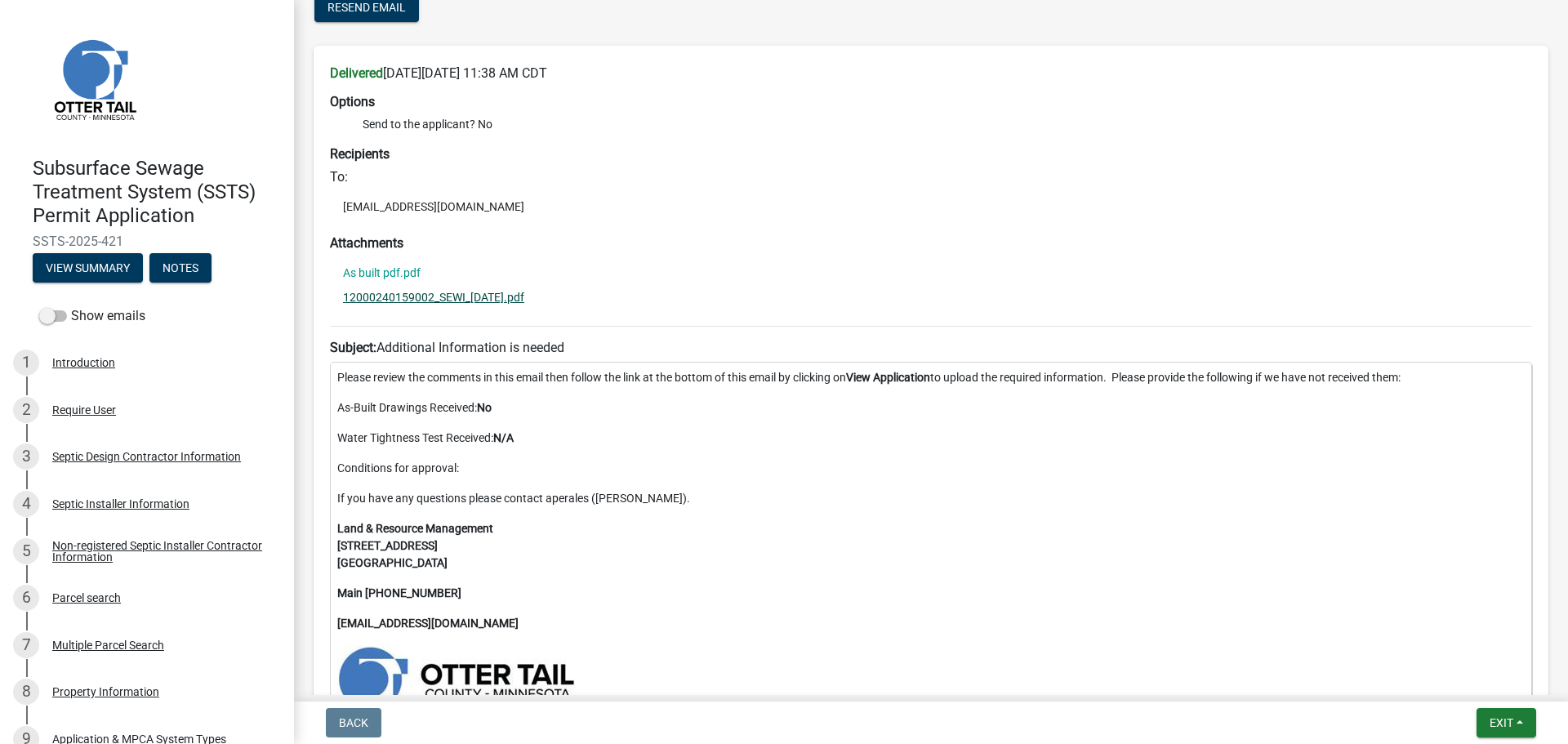
click at [459, 298] on link "12000240159002_SEWI_[DATE].pdf" at bounding box center [433, 298] width 181 height 12
